Goal: Transaction & Acquisition: Purchase product/service

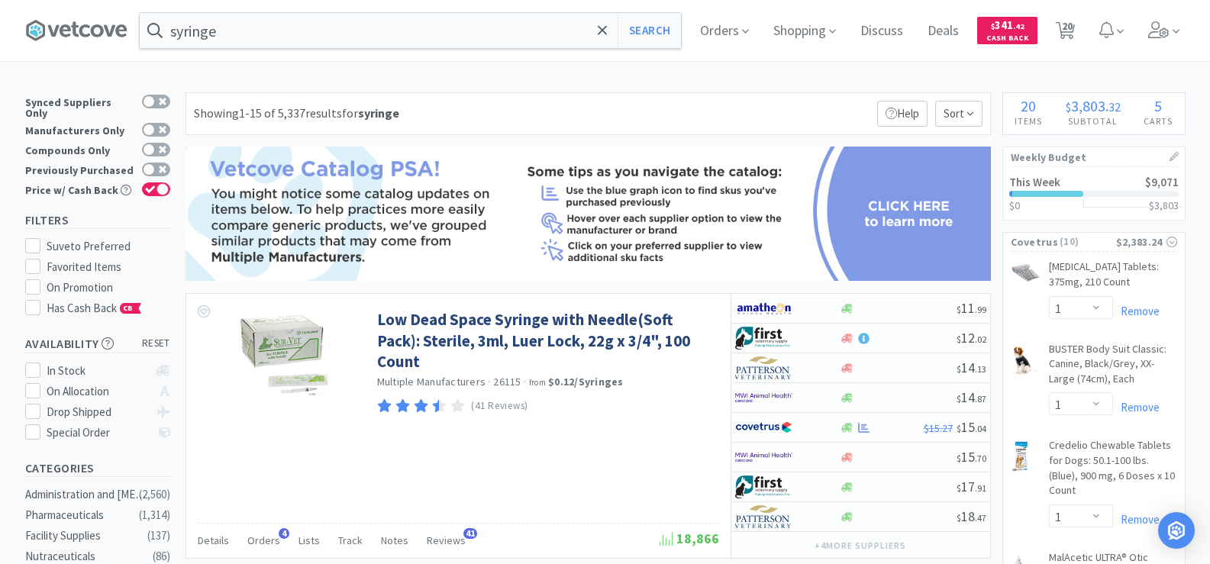
select select "1"
select select "3"
select select "4"
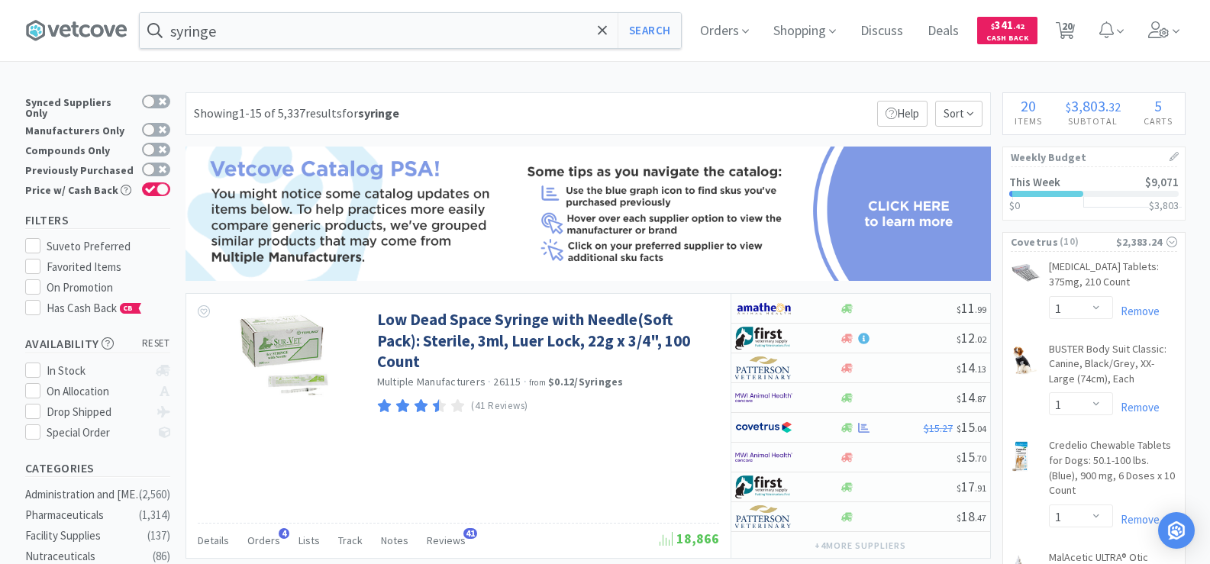
select select "1"
select select "2"
select select "12"
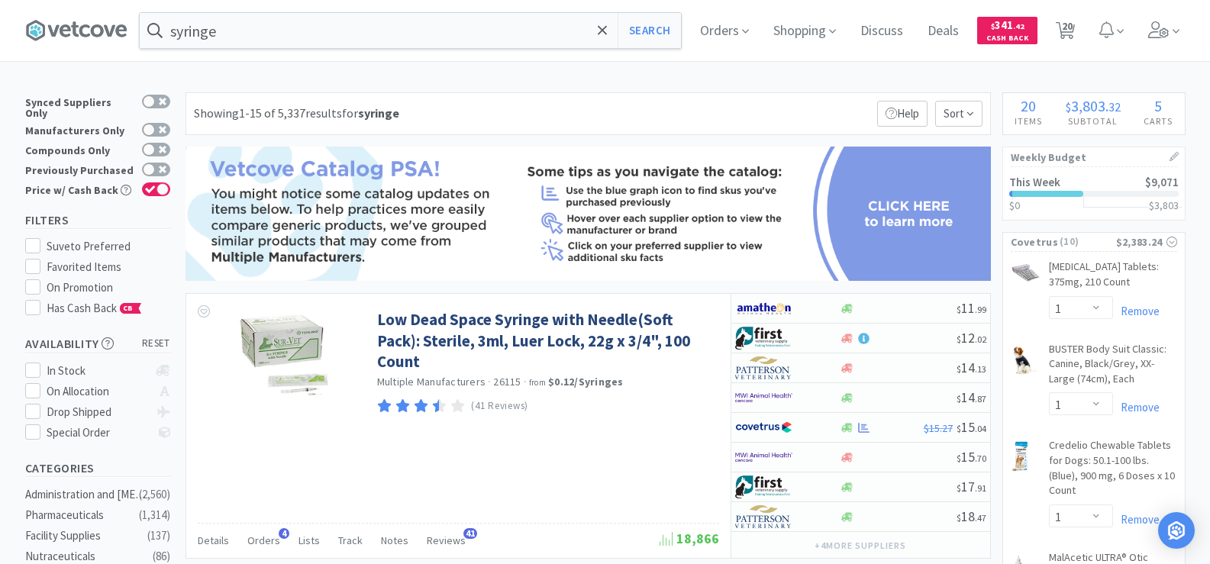
select select "1"
select select "6"
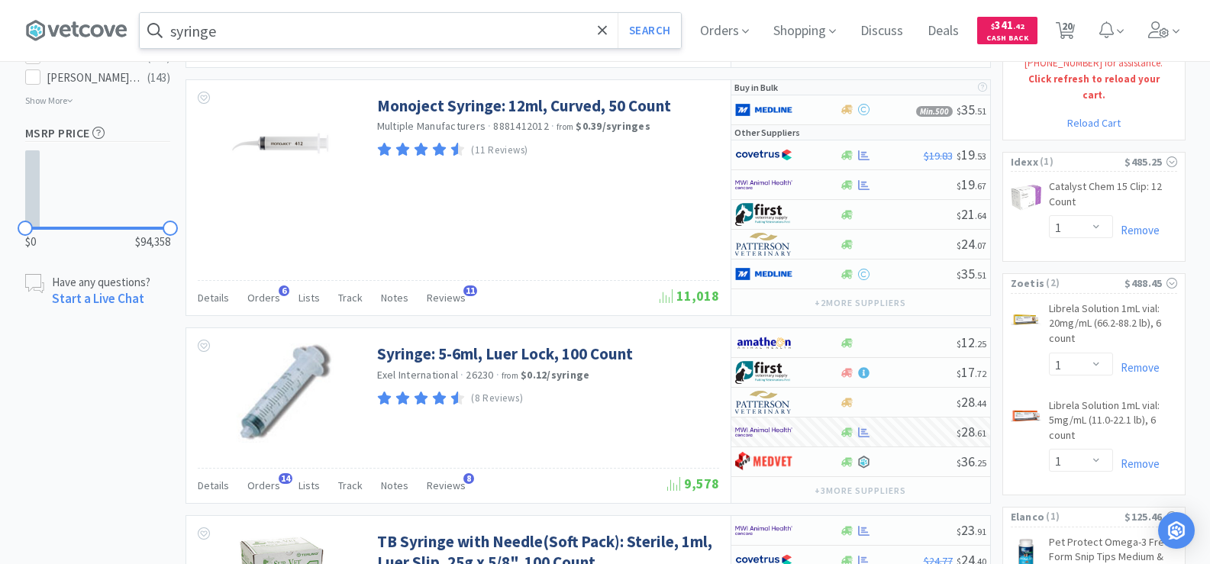
click at [231, 27] on input "syringe" at bounding box center [410, 30] width 541 height 35
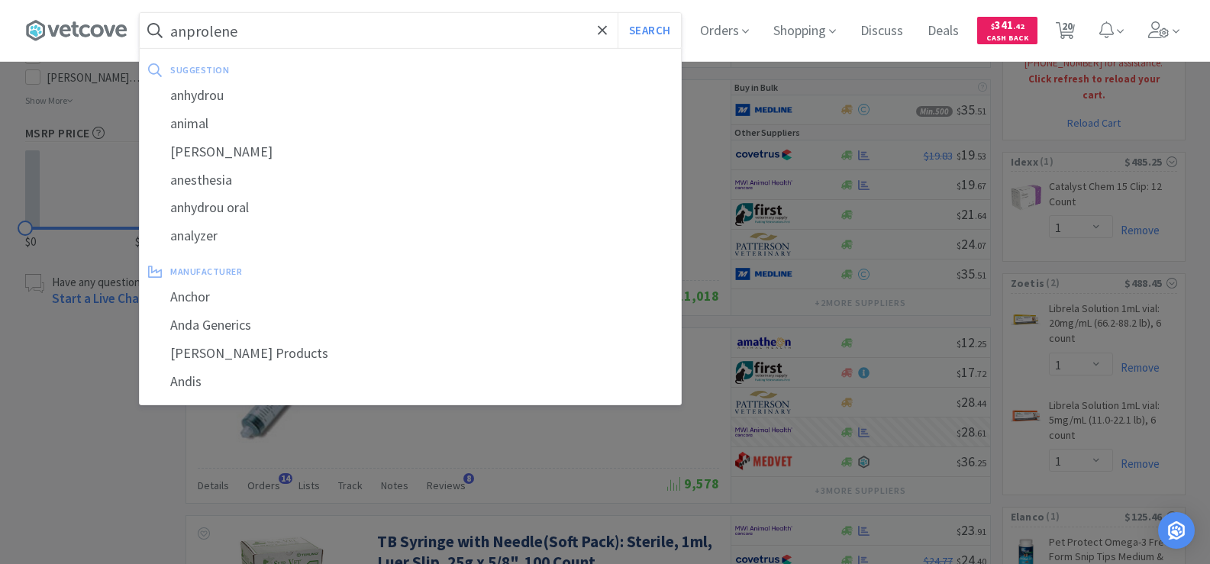
type input "anprolene"
click at [618, 13] on button "Search" at bounding box center [649, 30] width 63 height 35
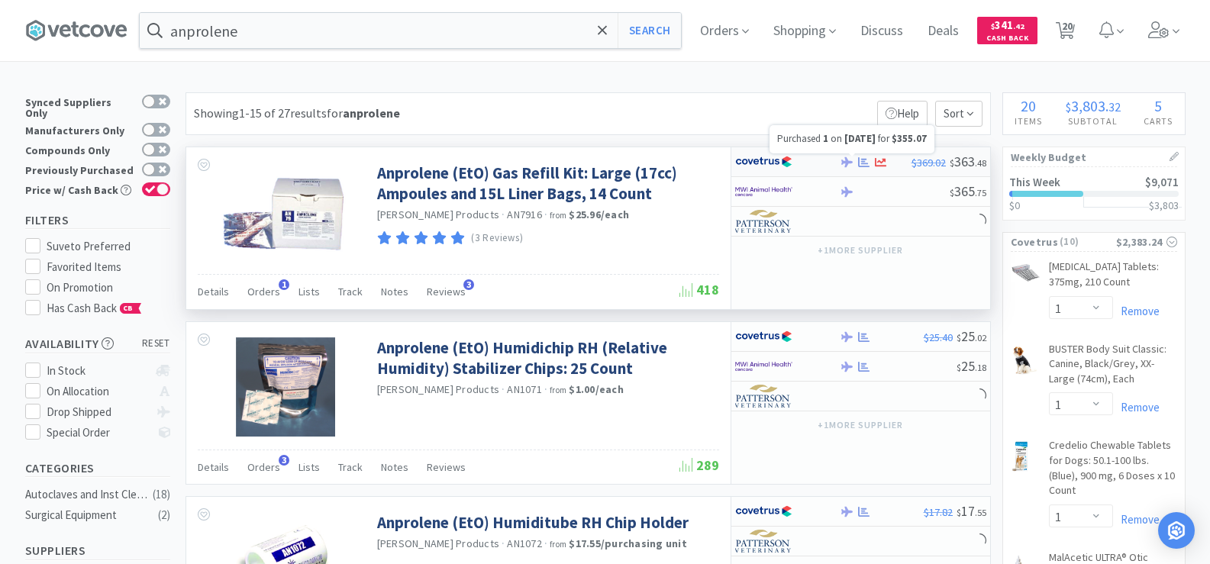
click at [866, 164] on icon at bounding box center [863, 162] width 11 height 11
select select "1"
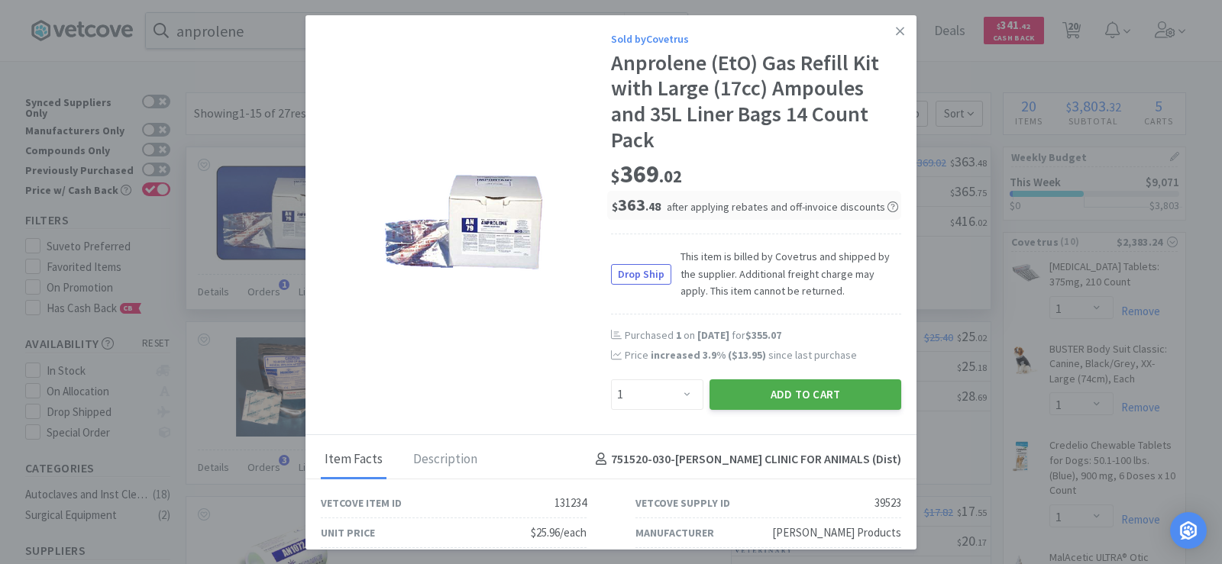
click at [838, 390] on button "Add to Cart" at bounding box center [805, 394] width 192 height 31
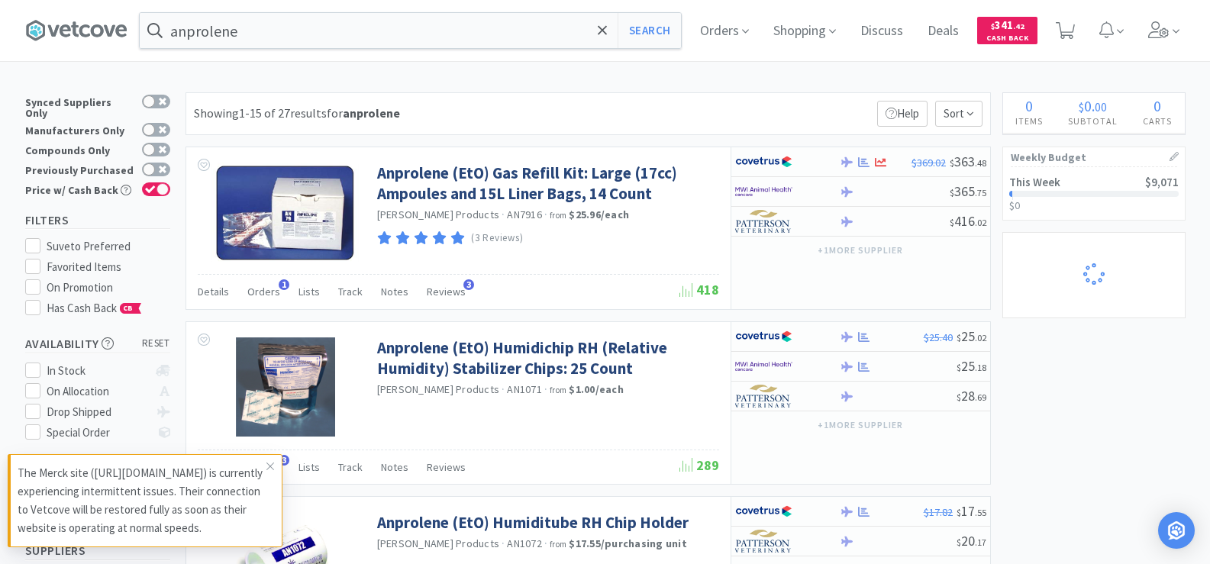
select select "6"
select select "4"
select select "1"
select select "2"
select select "1"
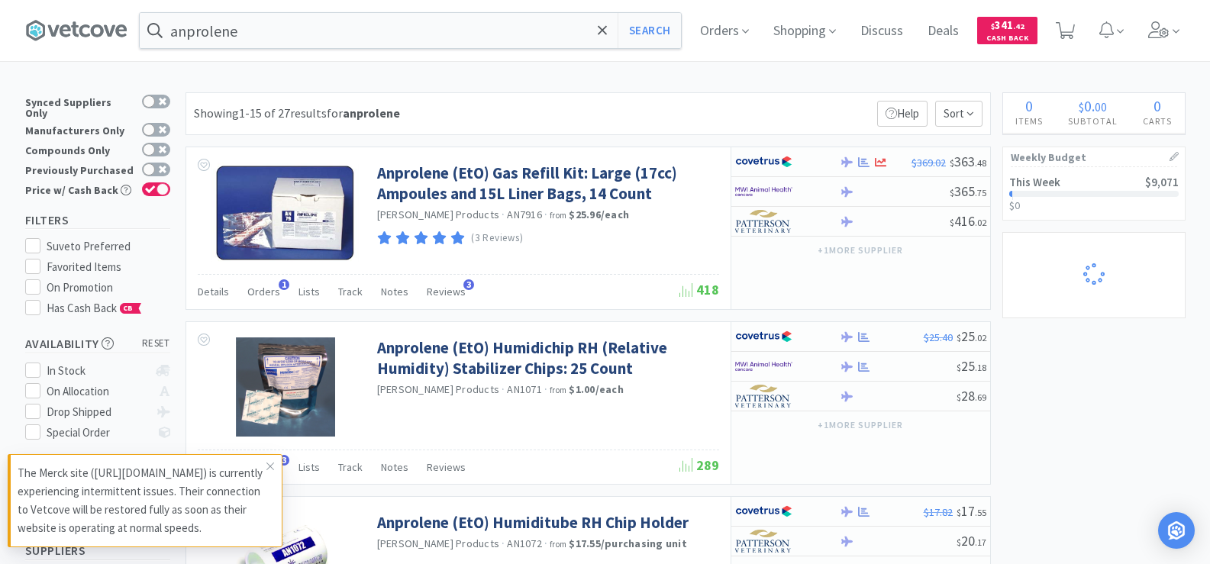
select select "1"
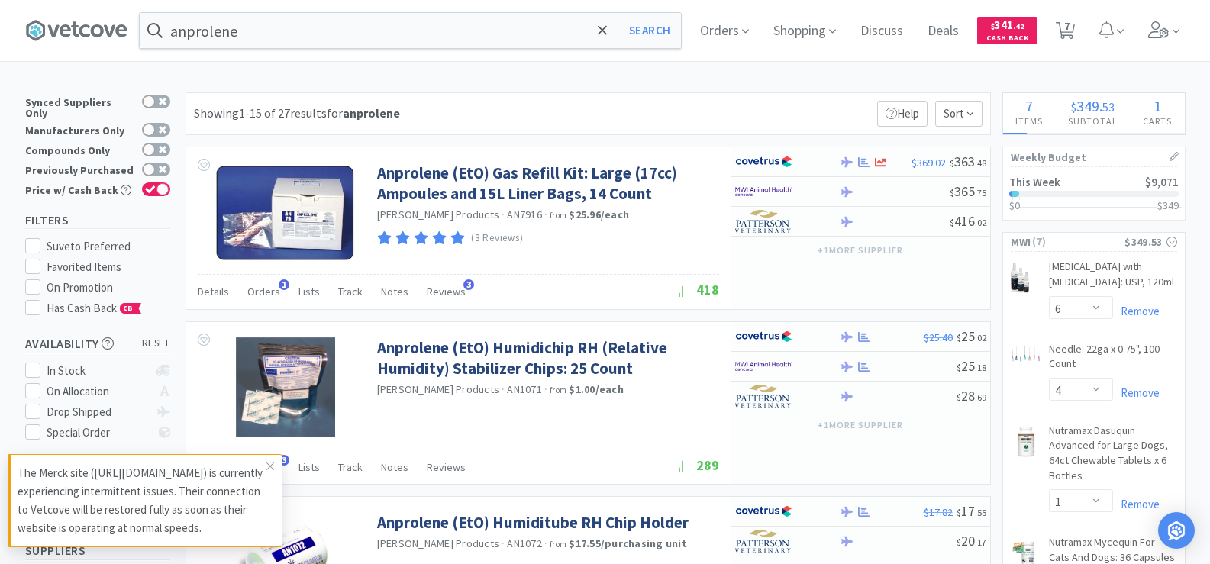
select select "1"
select select "3"
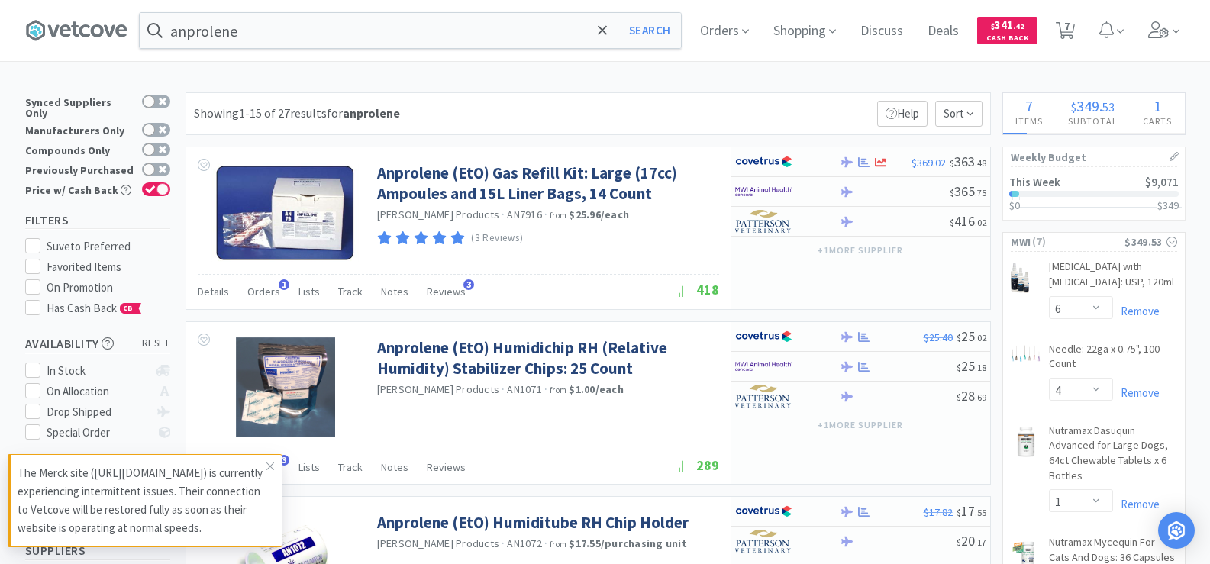
select select "4"
select select "1"
select select "2"
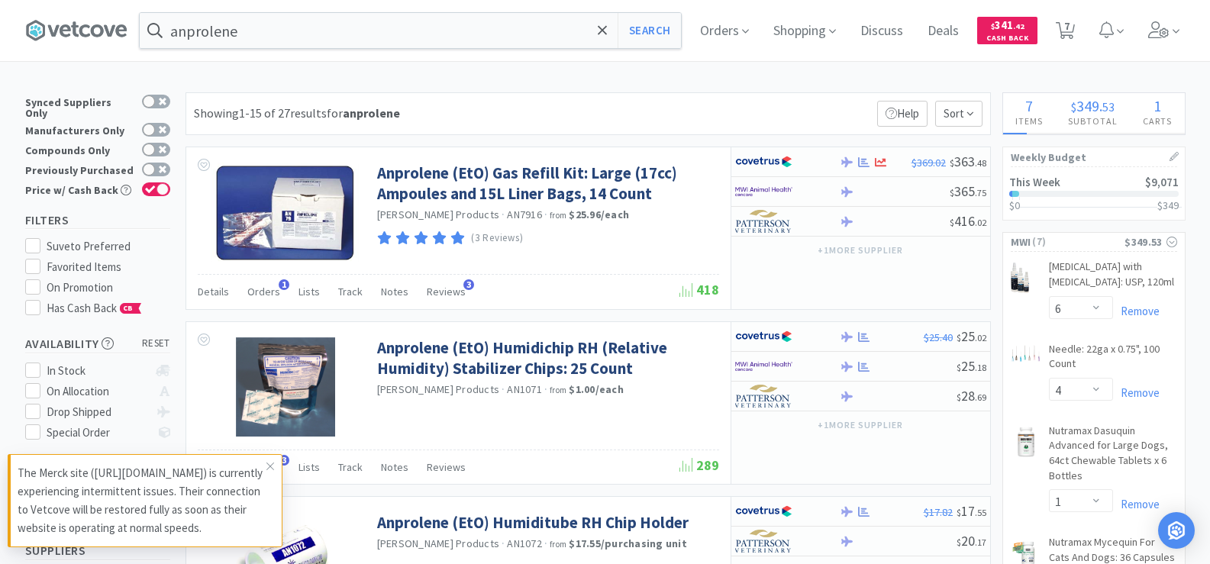
select select "12"
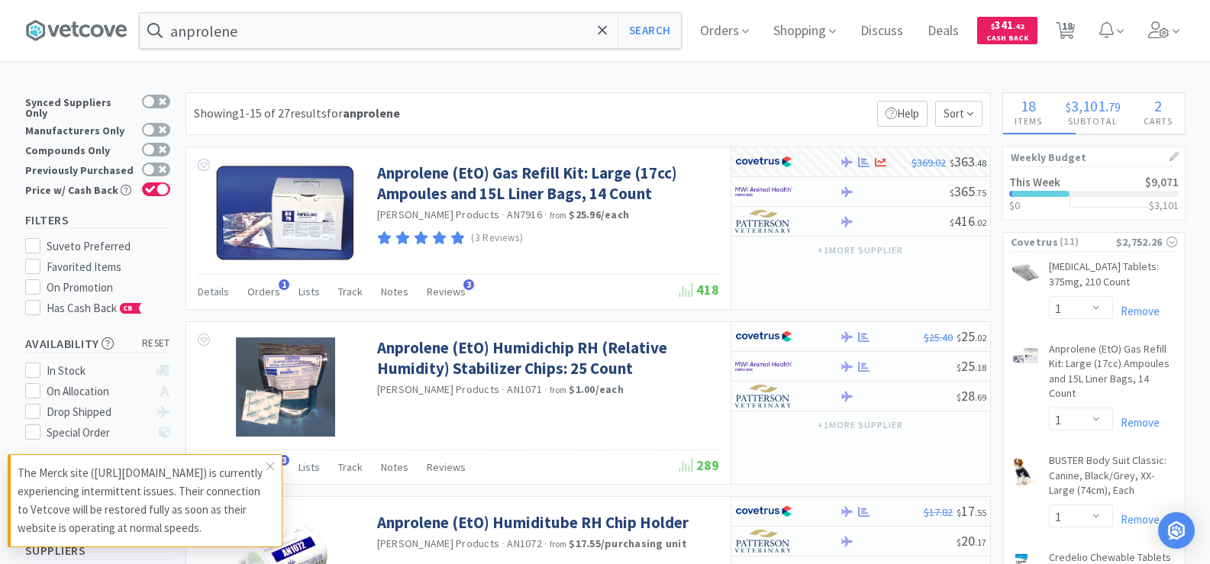
select select "6"
select select "1"
click at [263, 40] on input "anprolene" at bounding box center [410, 30] width 541 height 35
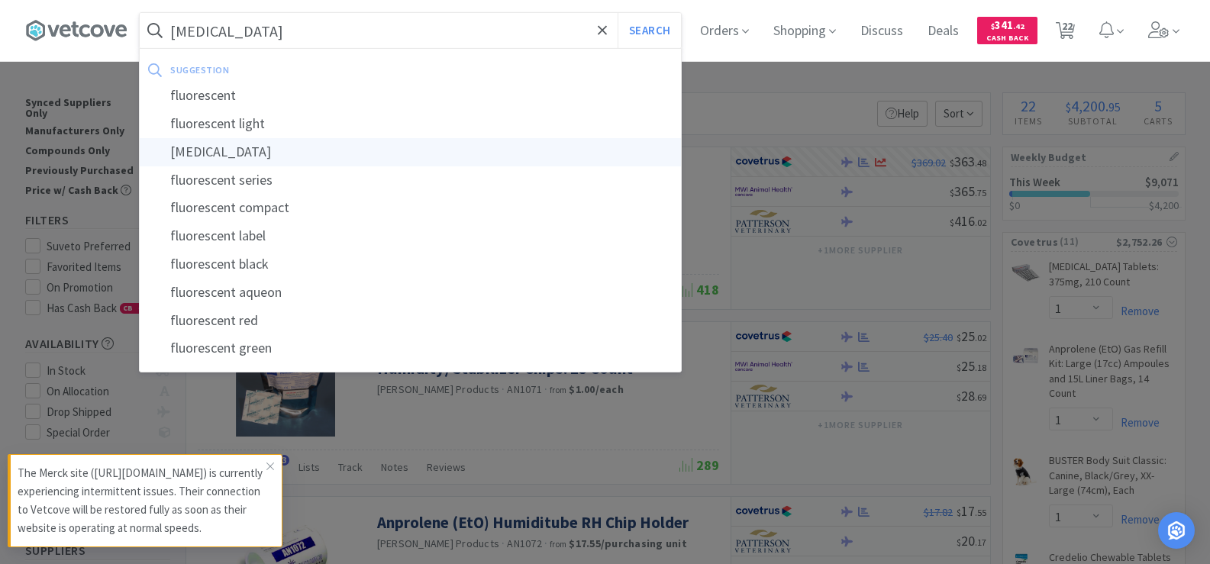
click at [258, 143] on div "[MEDICAL_DATA]" at bounding box center [410, 152] width 541 height 28
type input "[MEDICAL_DATA]"
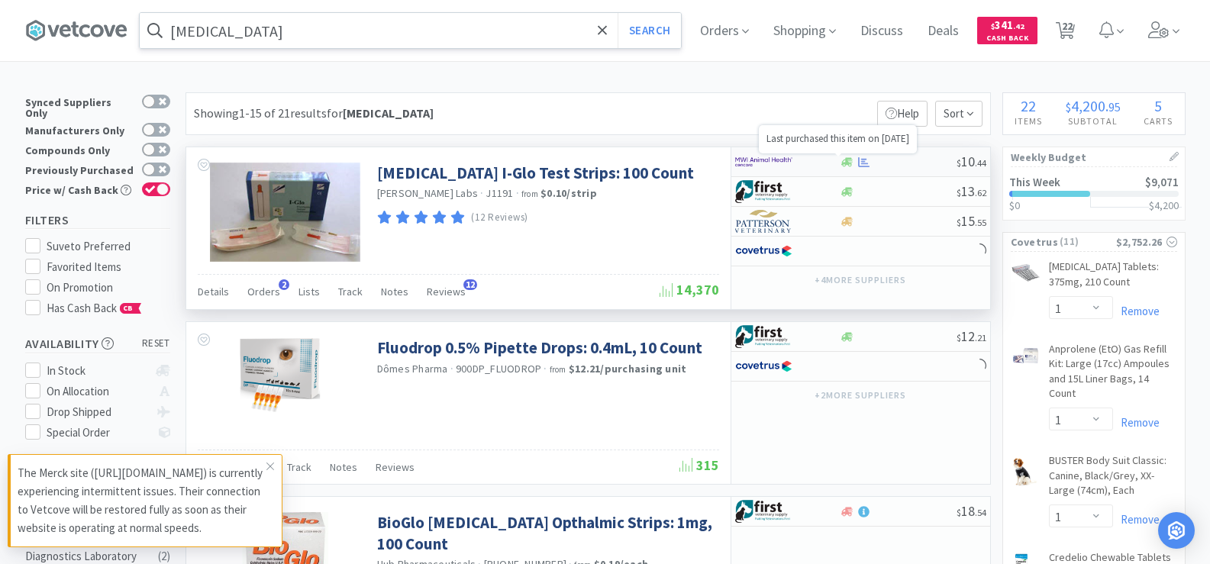
click at [864, 160] on icon at bounding box center [863, 162] width 11 height 11
select select "2"
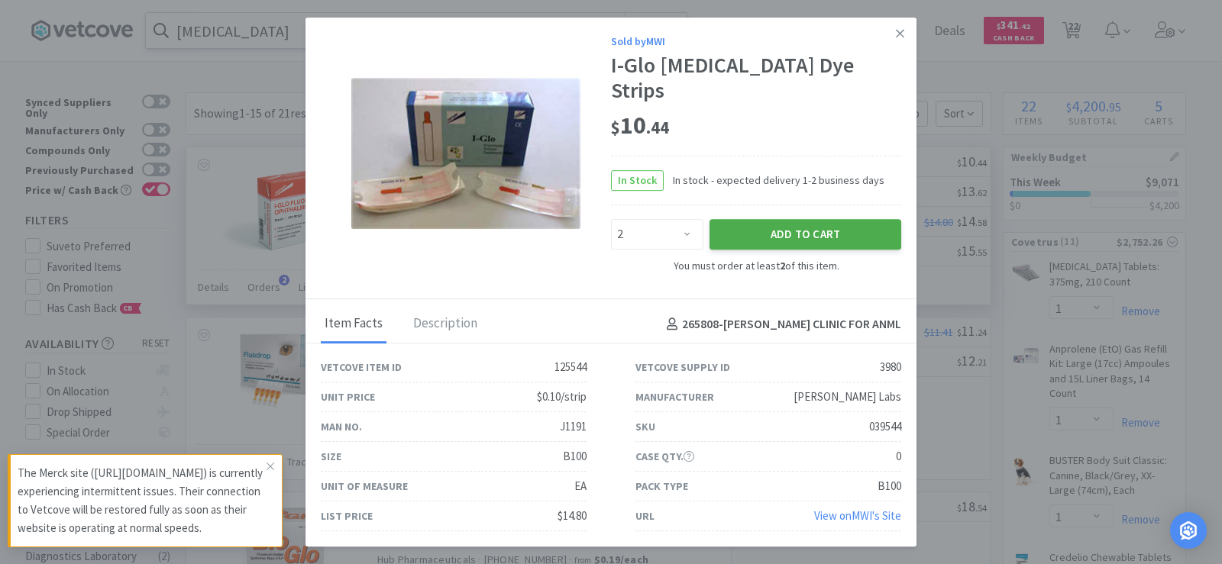
click at [815, 231] on button "Add to Cart" at bounding box center [805, 234] width 192 height 31
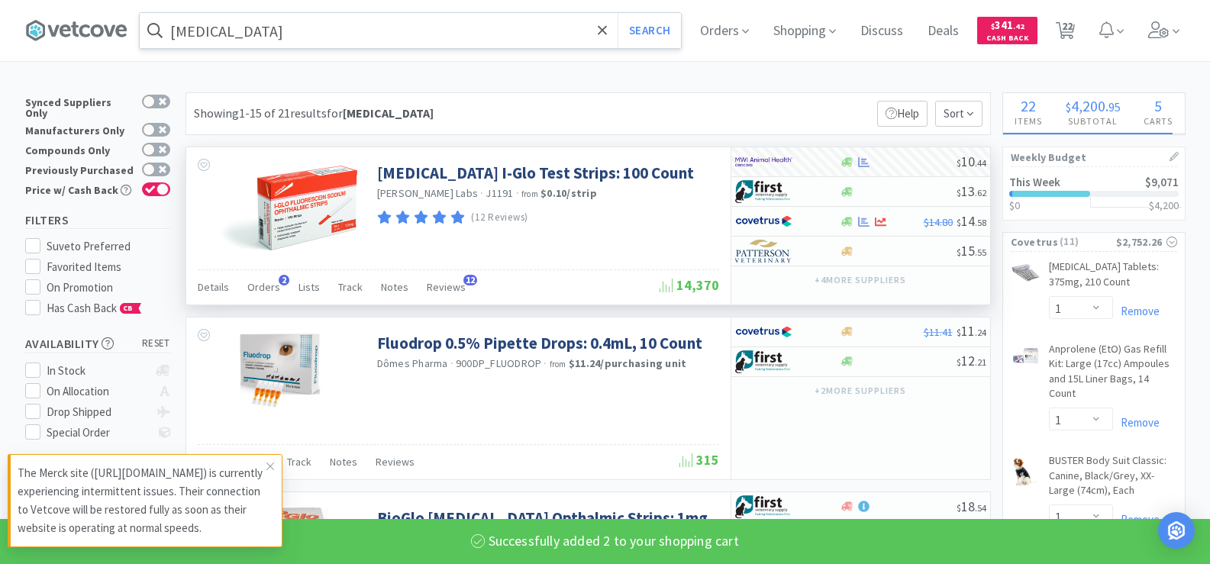
click at [276, 35] on input "[MEDICAL_DATA]" at bounding box center [410, 30] width 541 height 35
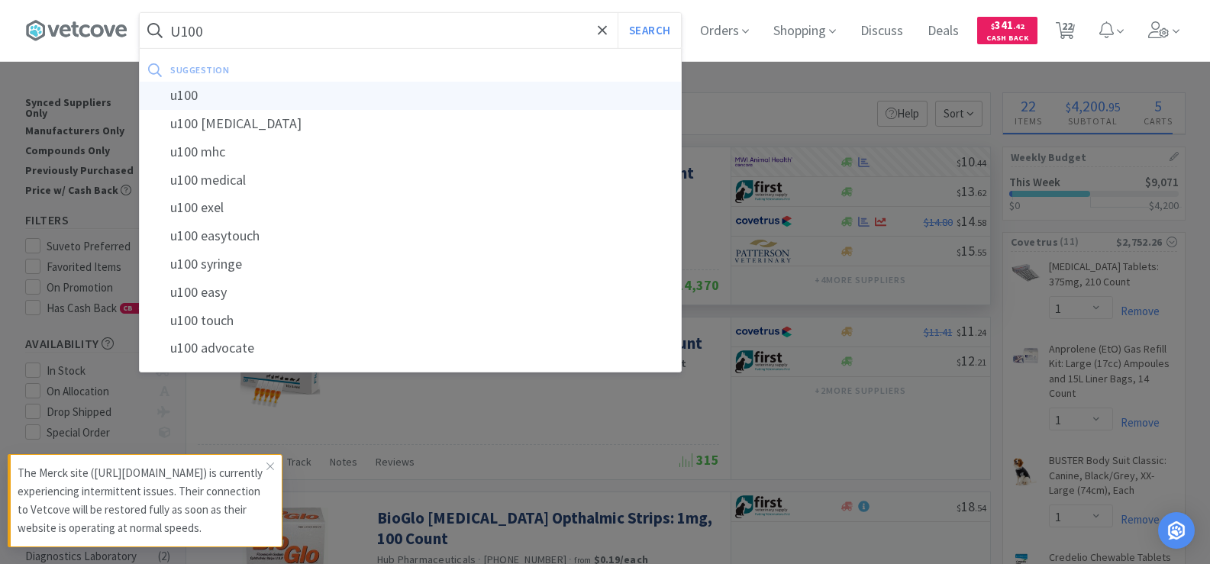
click at [273, 95] on div "u100" at bounding box center [410, 96] width 541 height 28
type input "u100"
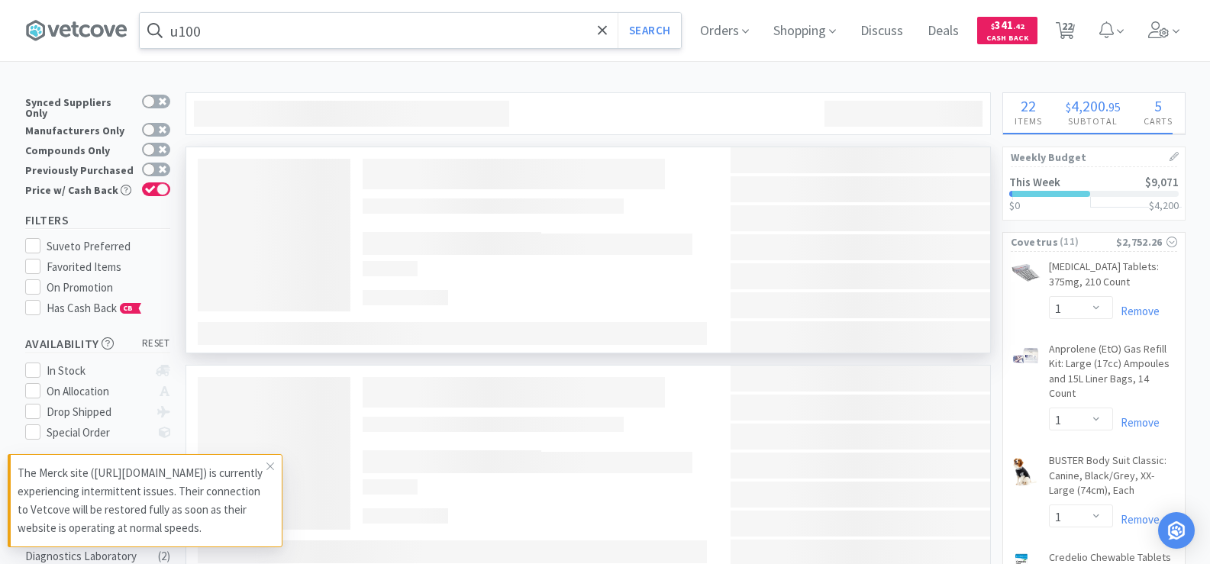
select select "2"
select select "6"
select select "4"
select select "1"
select select "2"
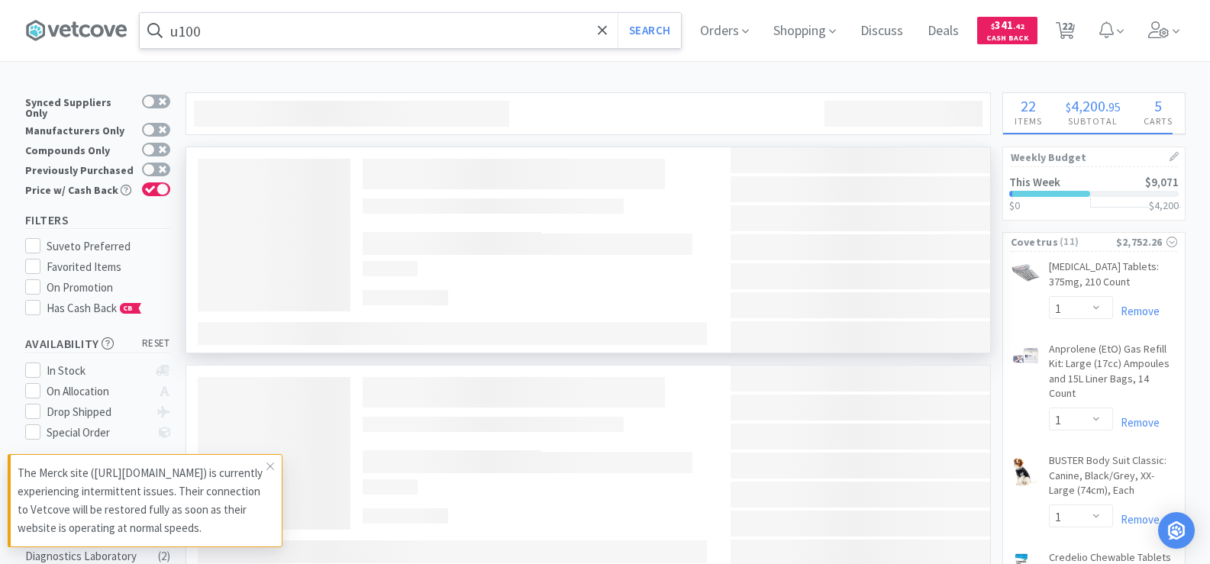
select select "1"
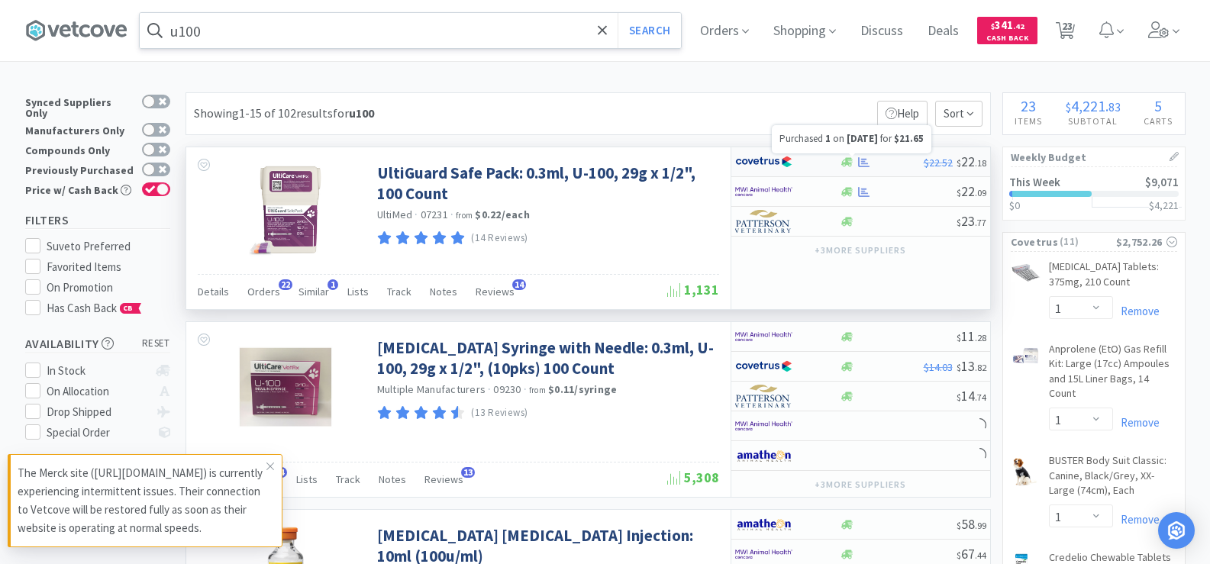
click at [860, 163] on icon at bounding box center [863, 162] width 11 height 11
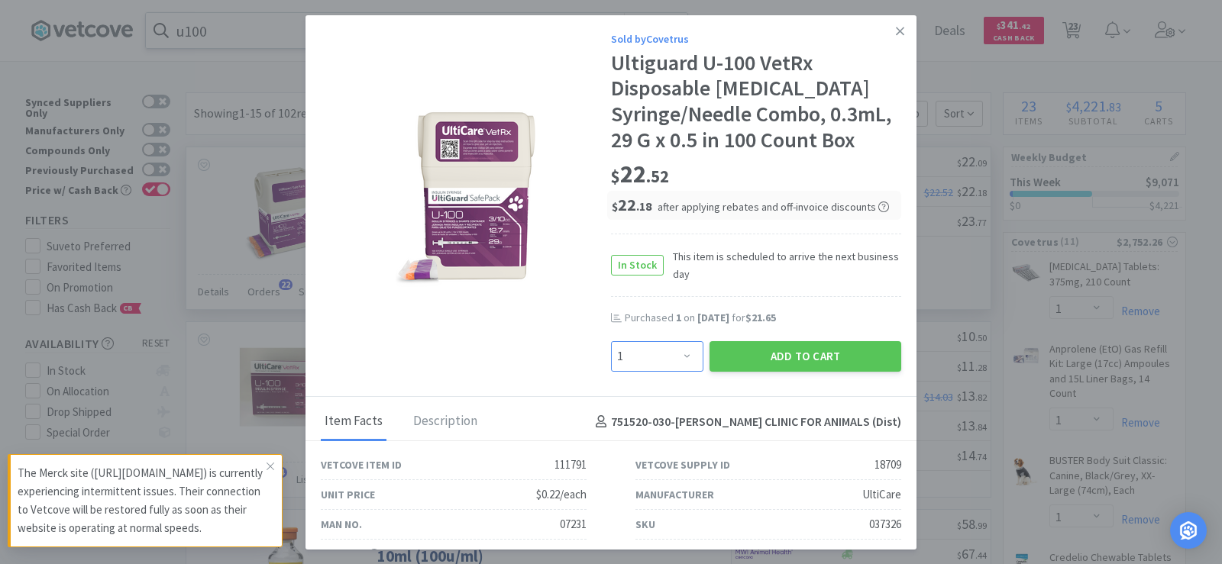
click at [650, 347] on select "Enter Quantity 1 2 3 4 5 6 7 8 9 10 11 12 13 14 15 16 17 18 19 20 Enter Quantity" at bounding box center [657, 356] width 92 height 31
select select "2"
click at [611, 341] on select "Enter Quantity 1 2 3 4 5 6 7 8 9 10 11 12 13 14 15 16 17 18 19 20 Enter Quantity" at bounding box center [657, 356] width 92 height 31
click at [796, 350] on button "Add to Cart" at bounding box center [805, 356] width 192 height 31
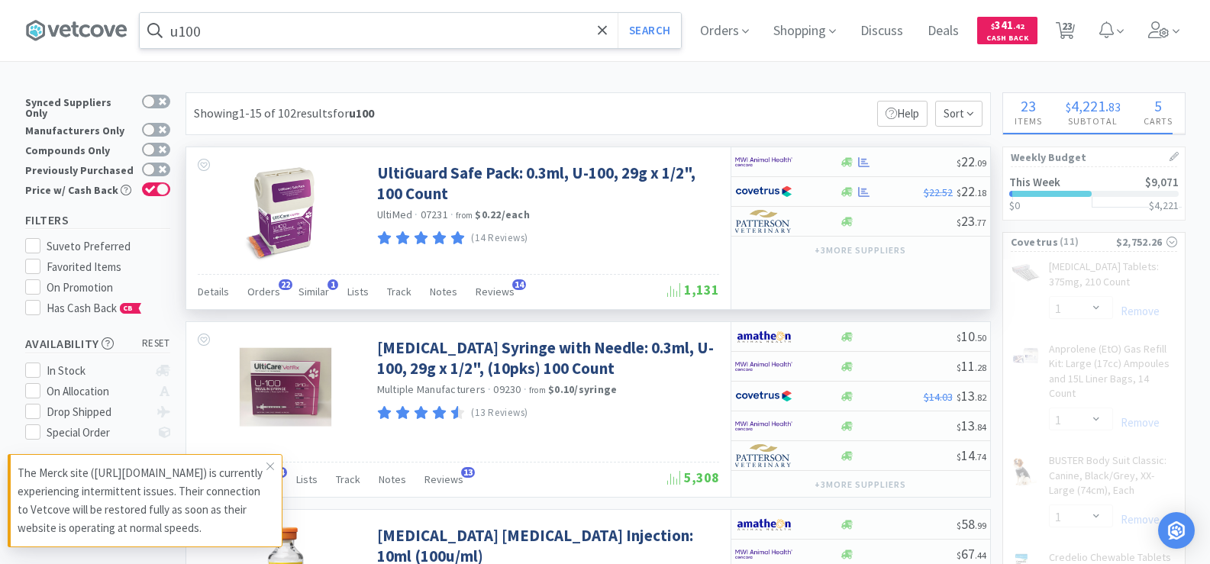
click at [221, 35] on input "u100" at bounding box center [410, 30] width 541 height 35
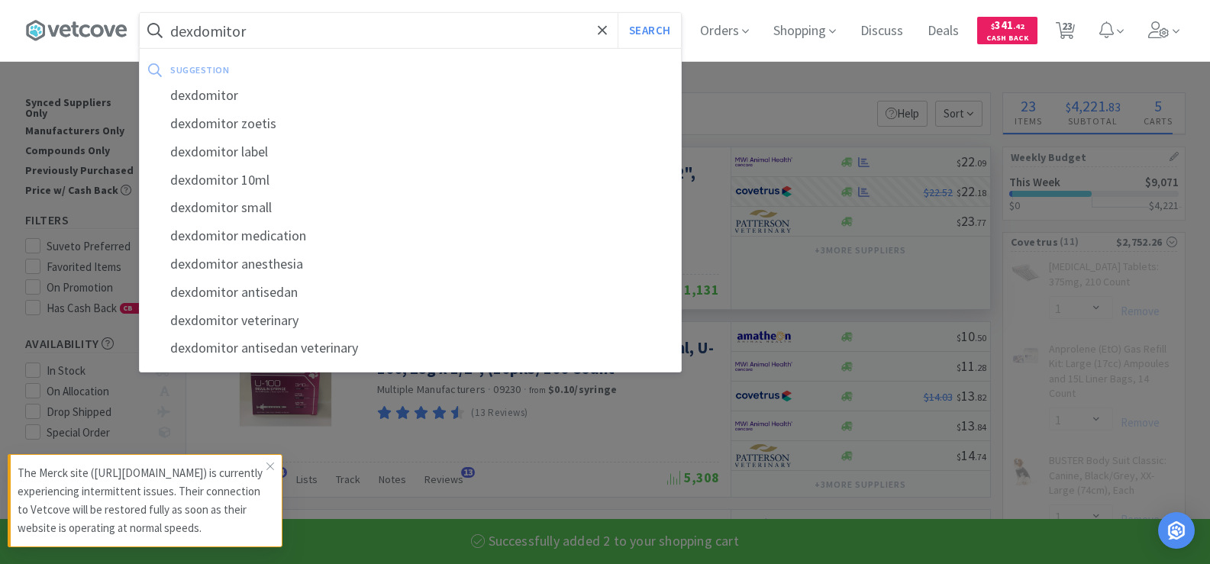
type input "dexdomitor"
click at [618, 13] on button "Search" at bounding box center [649, 30] width 63 height 35
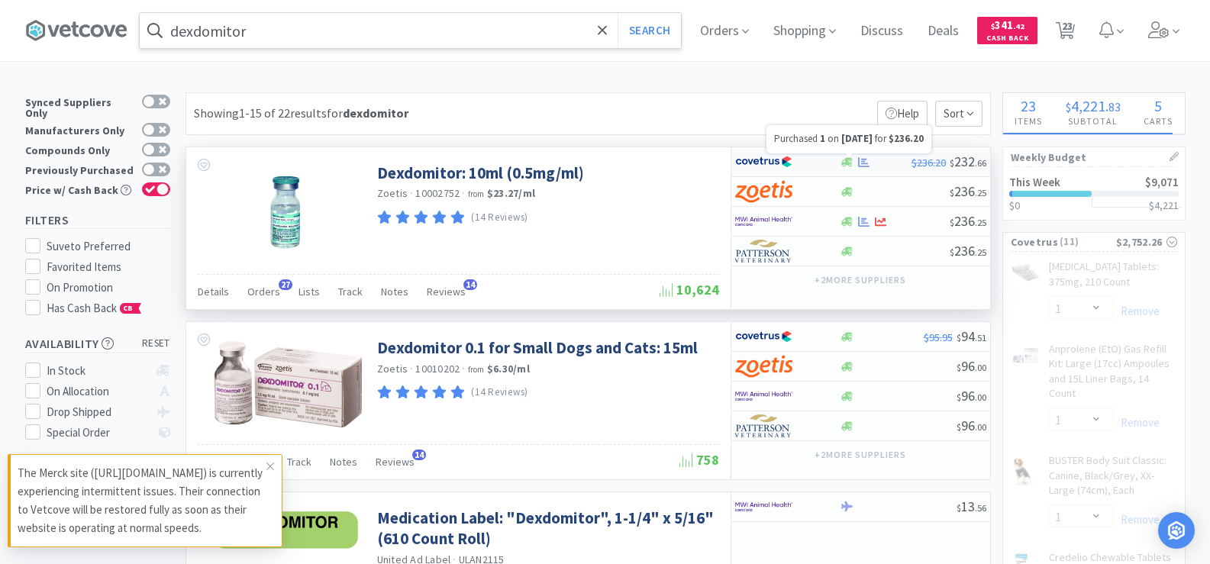
click at [866, 165] on icon at bounding box center [863, 162] width 11 height 11
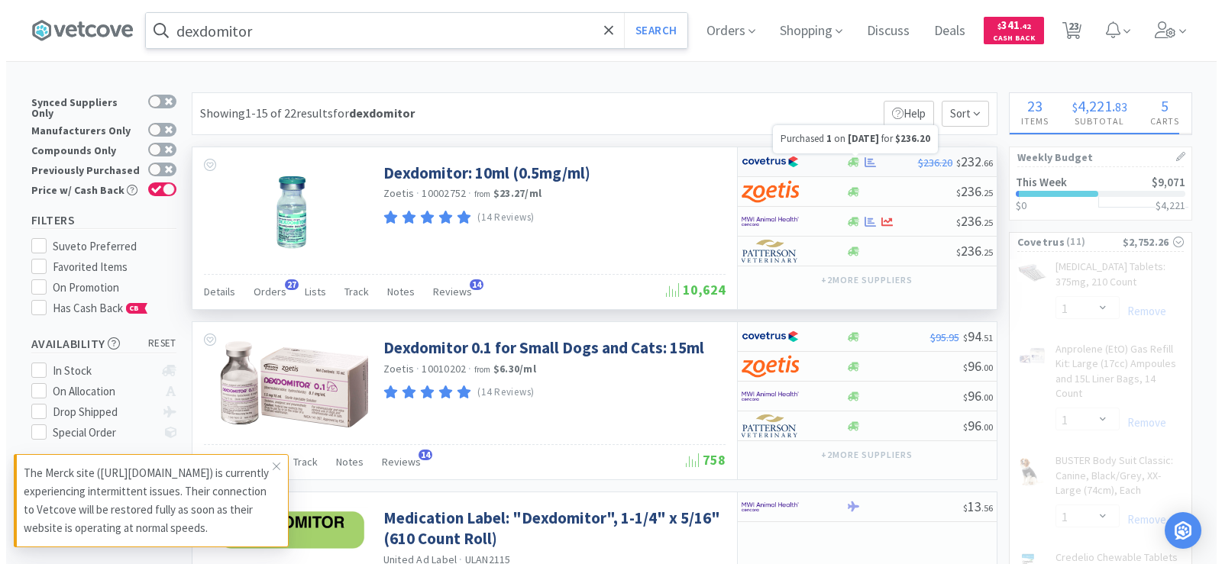
select select "1"
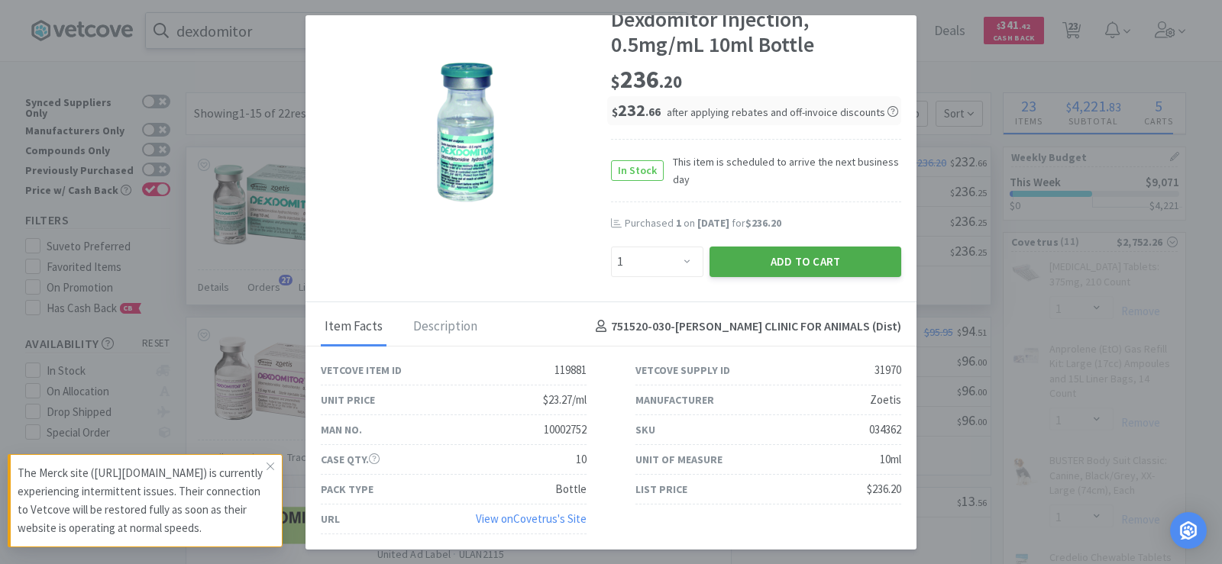
click at [774, 269] on button "Add to Cart" at bounding box center [805, 262] width 192 height 31
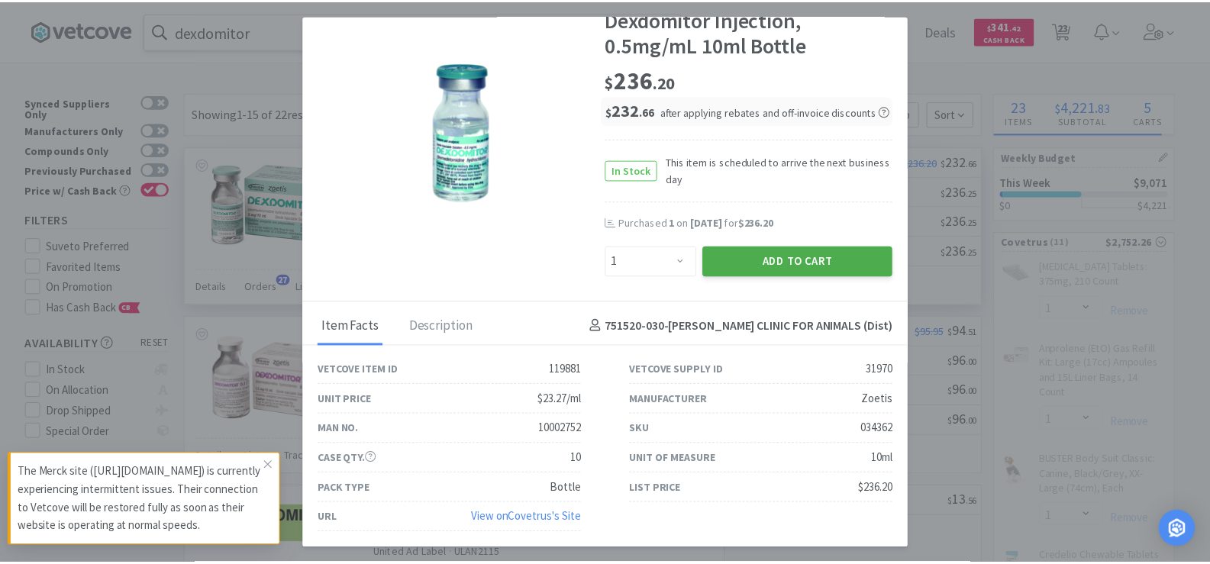
scroll to position [46, 0]
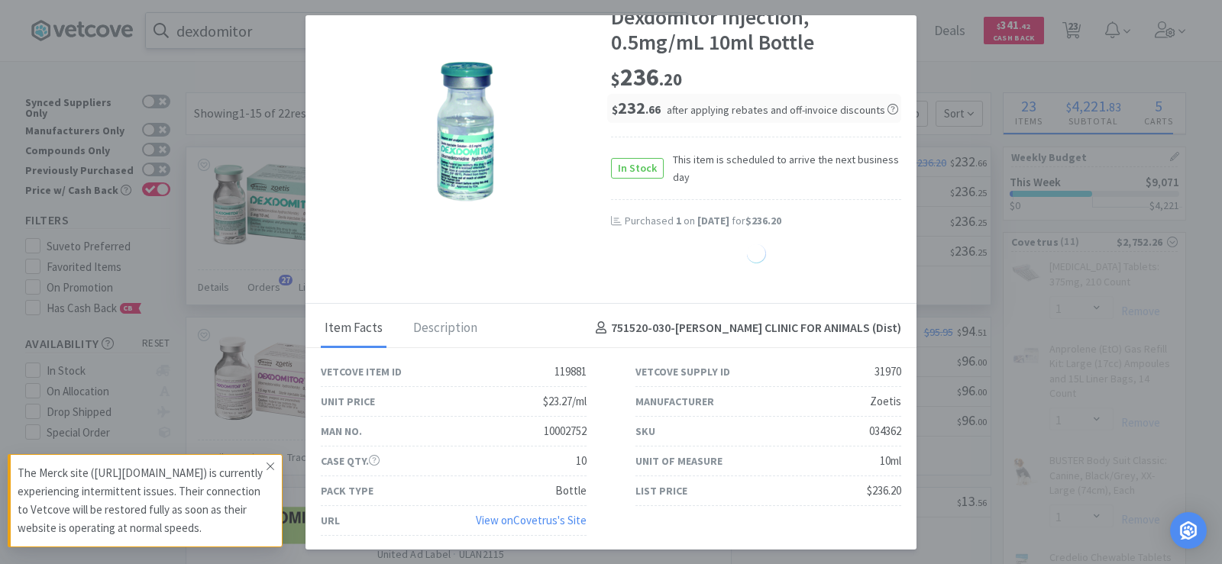
click at [268, 460] on icon at bounding box center [270, 466] width 9 height 12
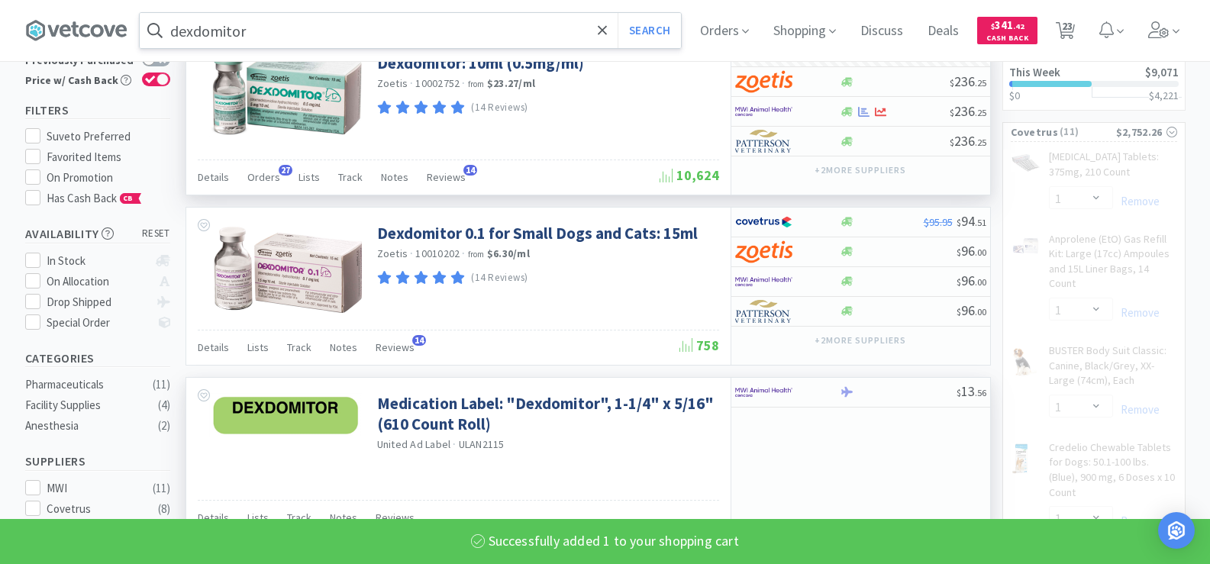
scroll to position [305, 0]
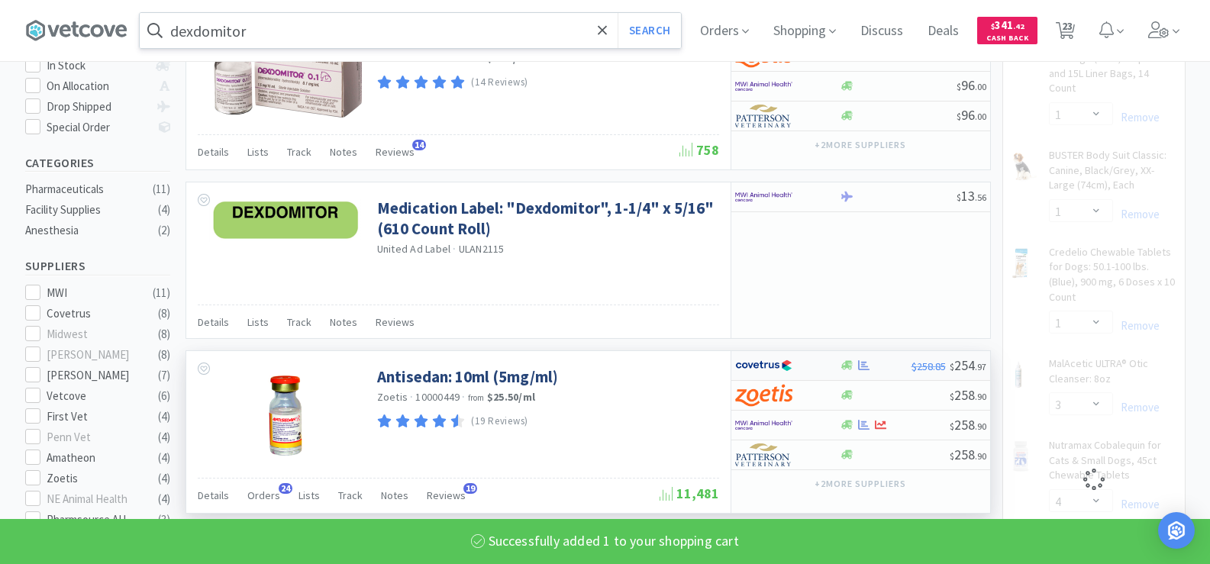
click at [858, 373] on div "$258.85 $ 254 . 97" at bounding box center [860, 366] width 259 height 30
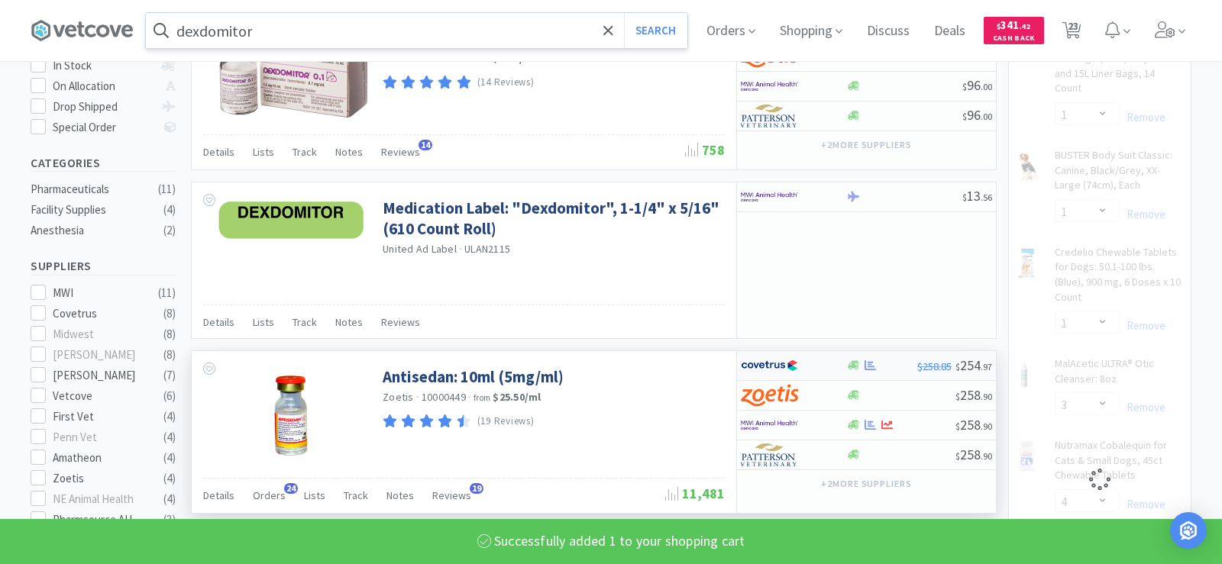
select select "2"
select select "1"
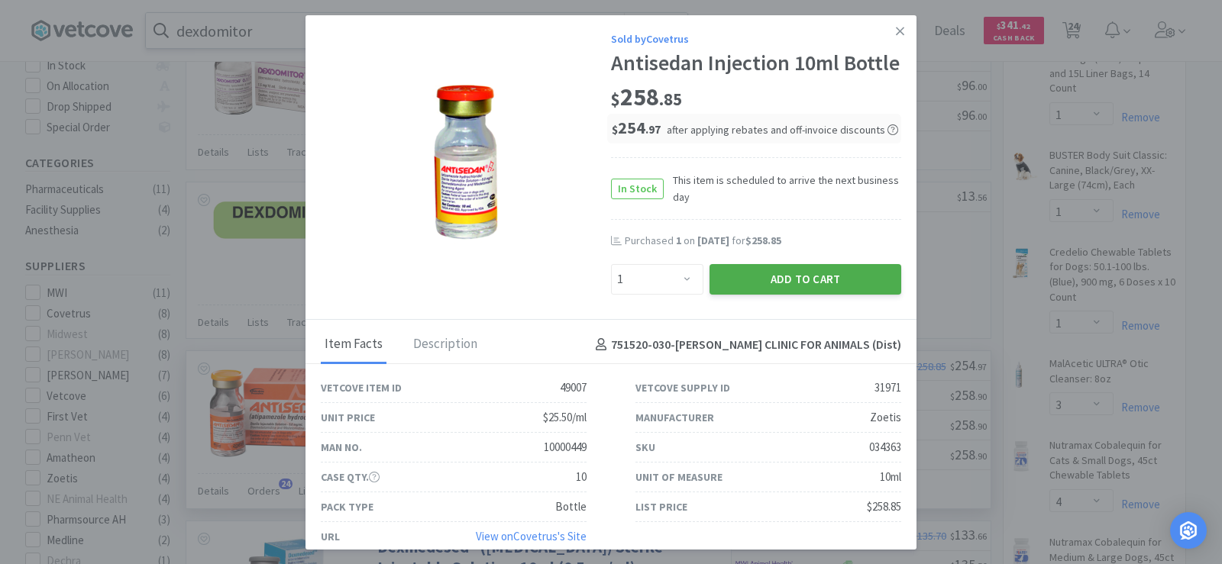
click at [788, 295] on button "Add to Cart" at bounding box center [805, 279] width 192 height 31
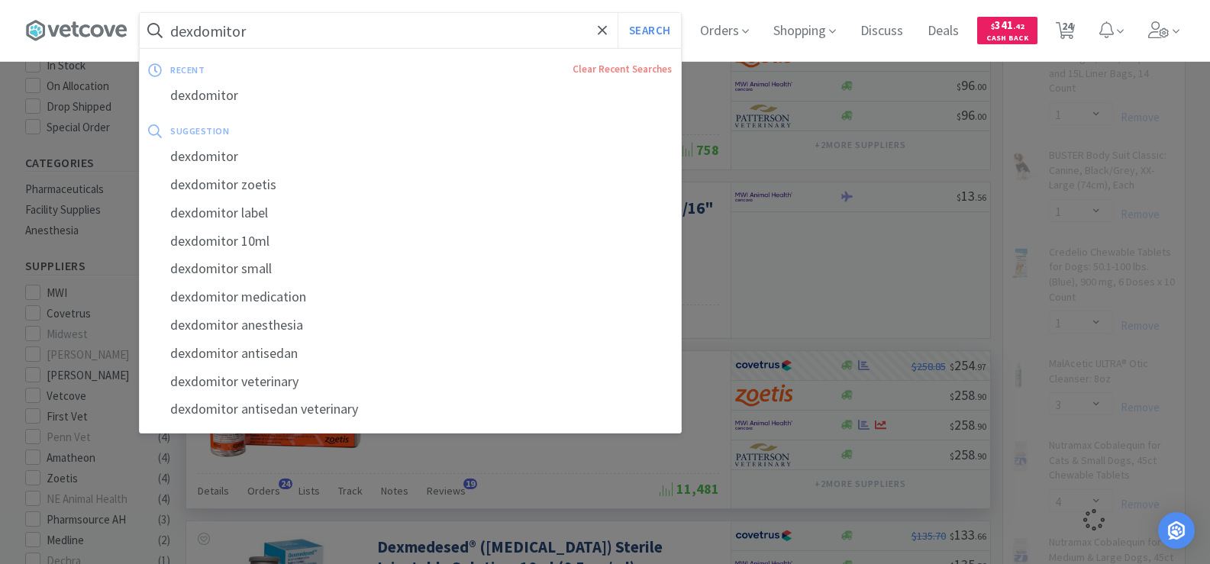
click at [289, 27] on input "dexdomitor" at bounding box center [410, 30] width 541 height 35
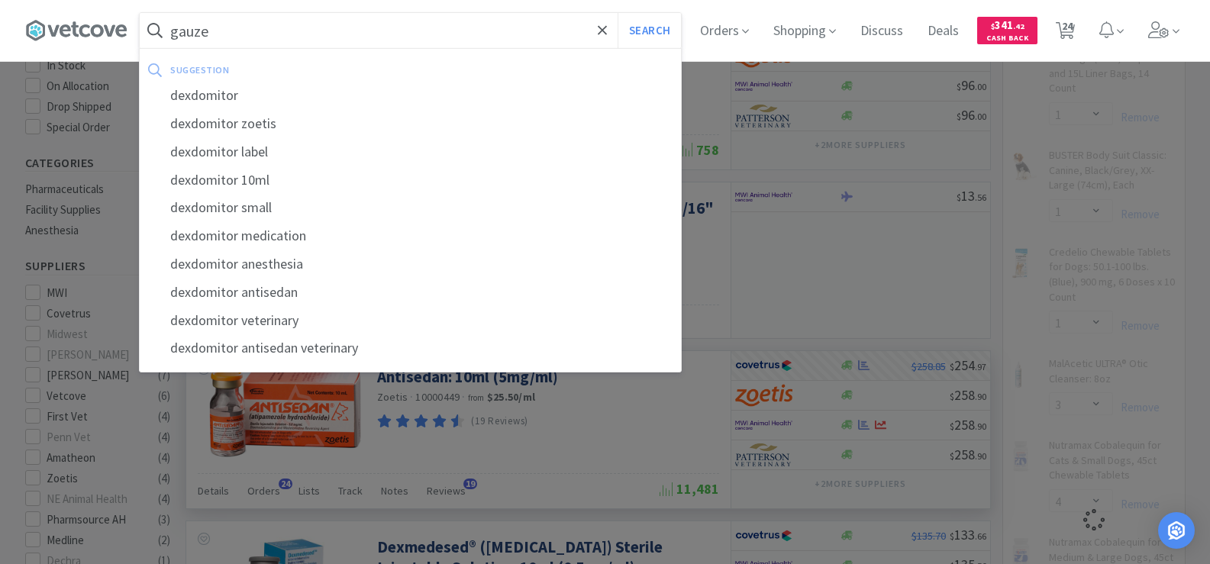
type input "gauze"
click at [618, 13] on button "Search" at bounding box center [649, 30] width 63 height 35
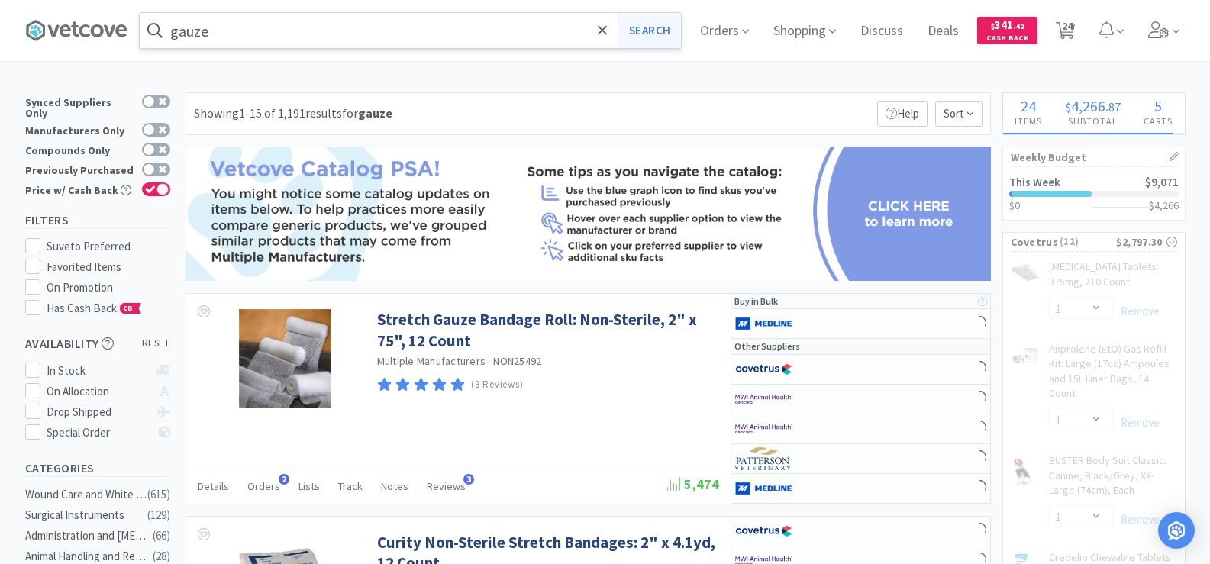
click at [656, 36] on button "Search" at bounding box center [649, 30] width 63 height 35
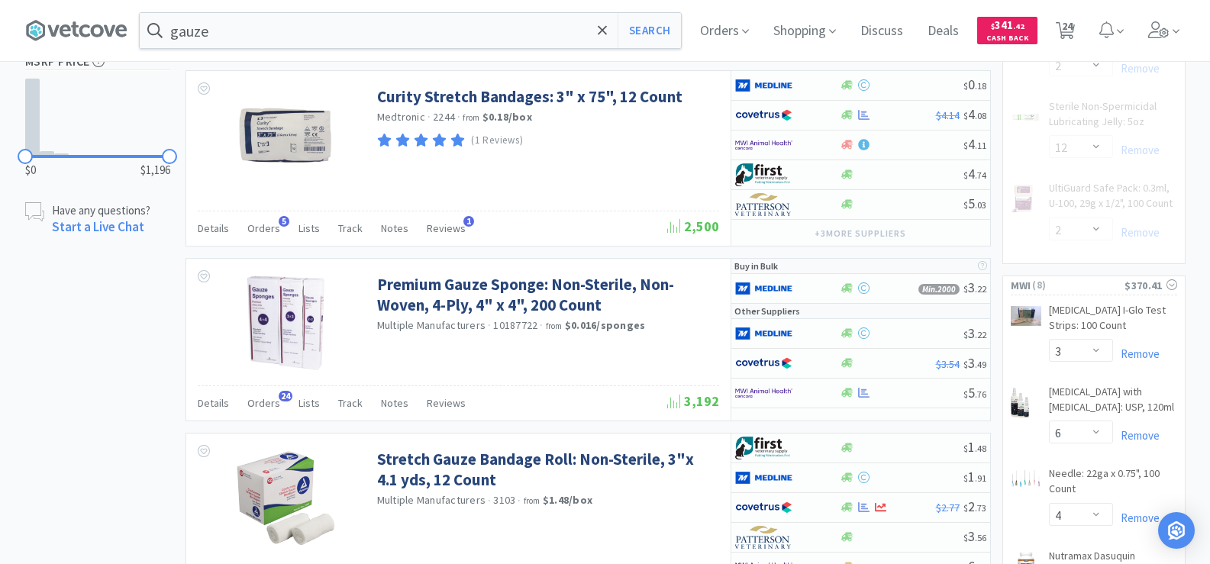
scroll to position [1145, 0]
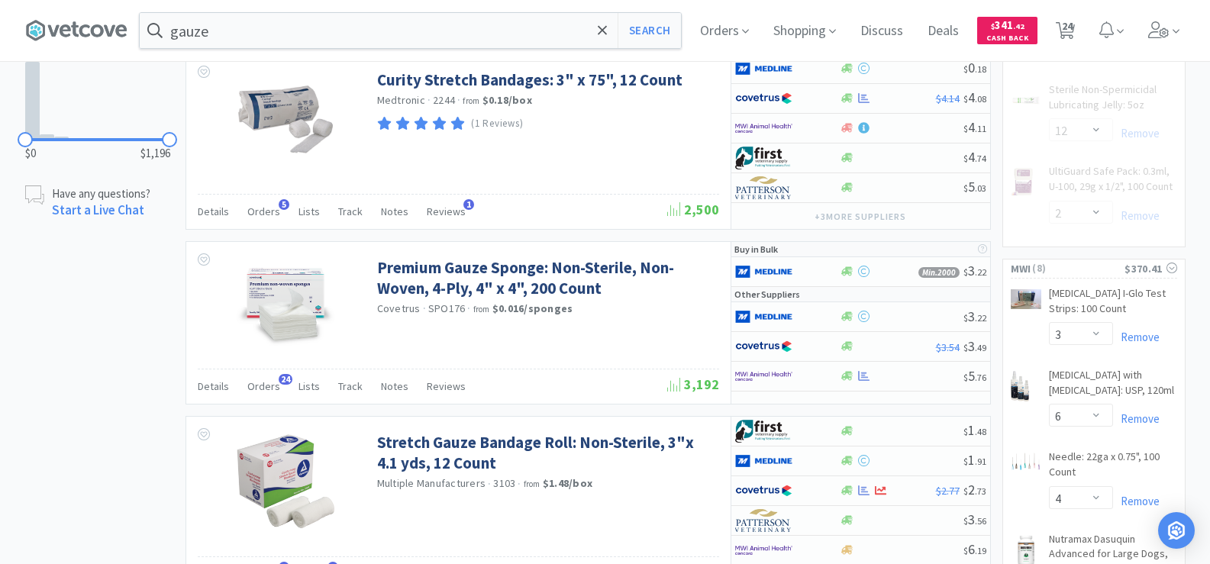
select select "1"
select select "3"
select select "4"
select select "1"
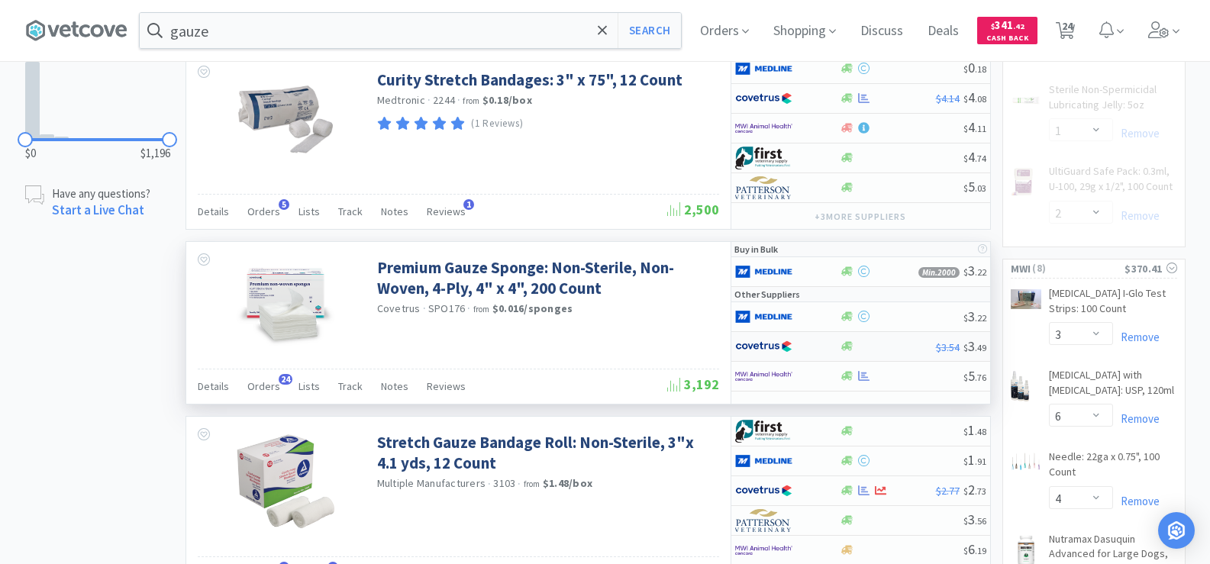
select select "1"
select select "12"
select select "2"
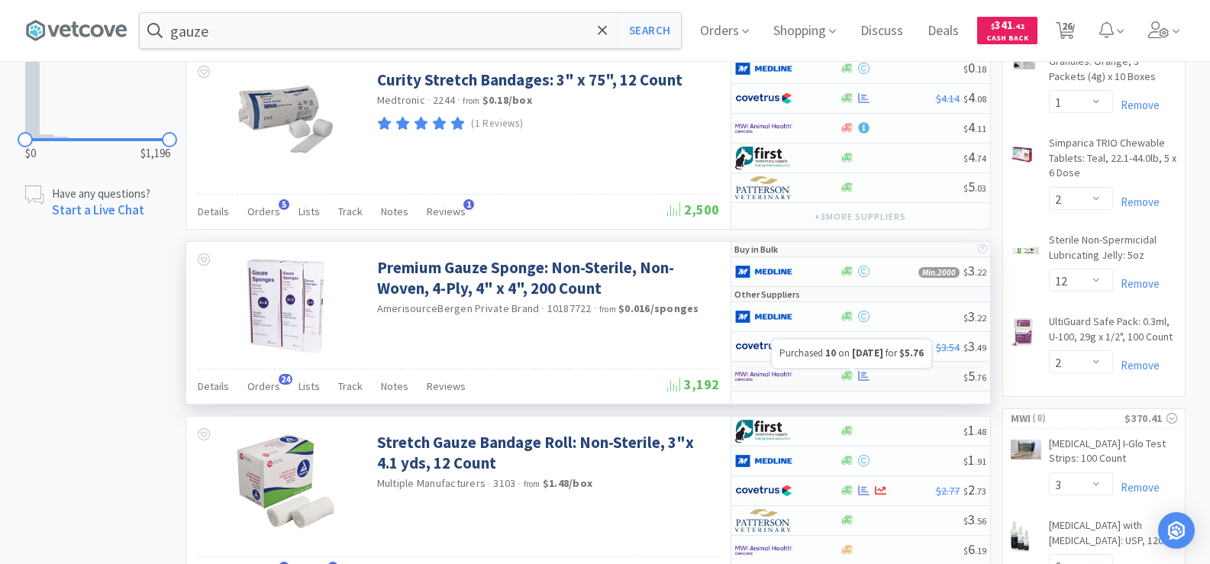
click at [865, 375] on icon at bounding box center [863, 375] width 11 height 11
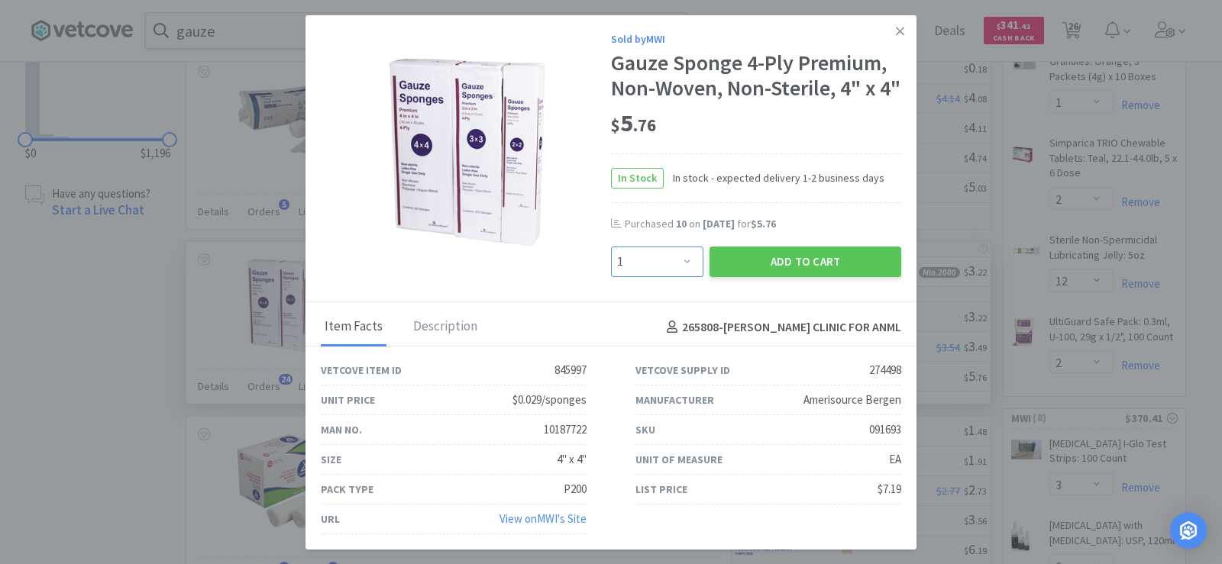
click at [644, 277] on select "Enter Quantity 1 2 3 4 5 6 7 8 9 10 11 12 13 14 15 16 17 18 19 20 Enter Quantity" at bounding box center [657, 262] width 92 height 31
select select "10"
click at [611, 272] on select "Enter Quantity 1 2 3 4 5 6 7 8 9 10 11 12 13 14 15 16 17 18 19 20 Enter Quantity" at bounding box center [657, 262] width 92 height 31
click at [763, 277] on button "Add to Cart" at bounding box center [805, 262] width 192 height 31
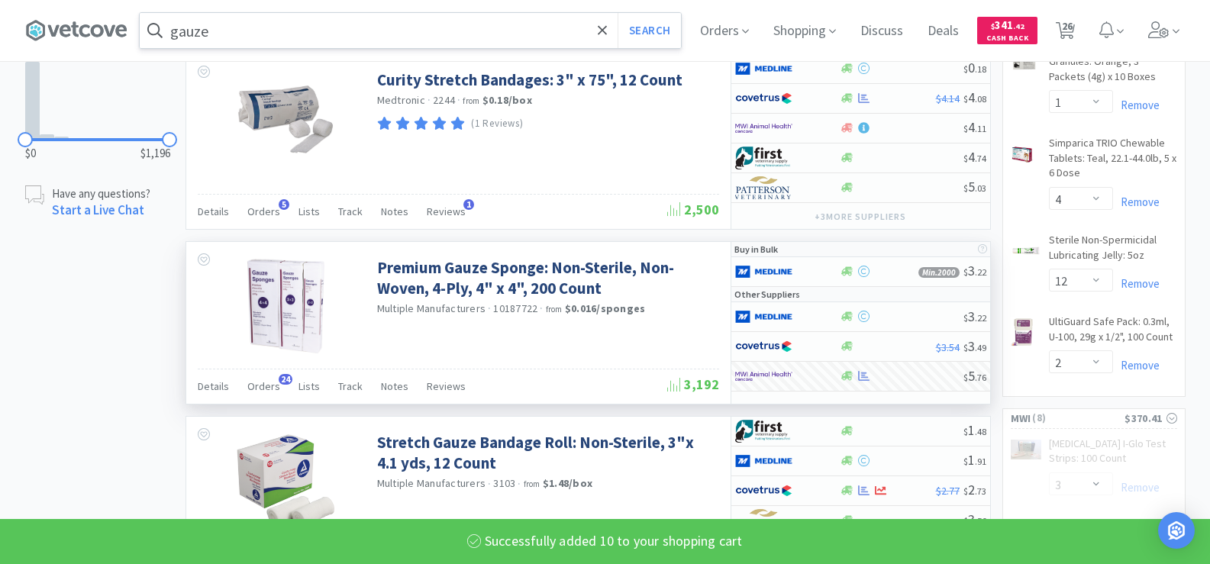
click at [288, 27] on input "gauze" at bounding box center [410, 30] width 541 height 35
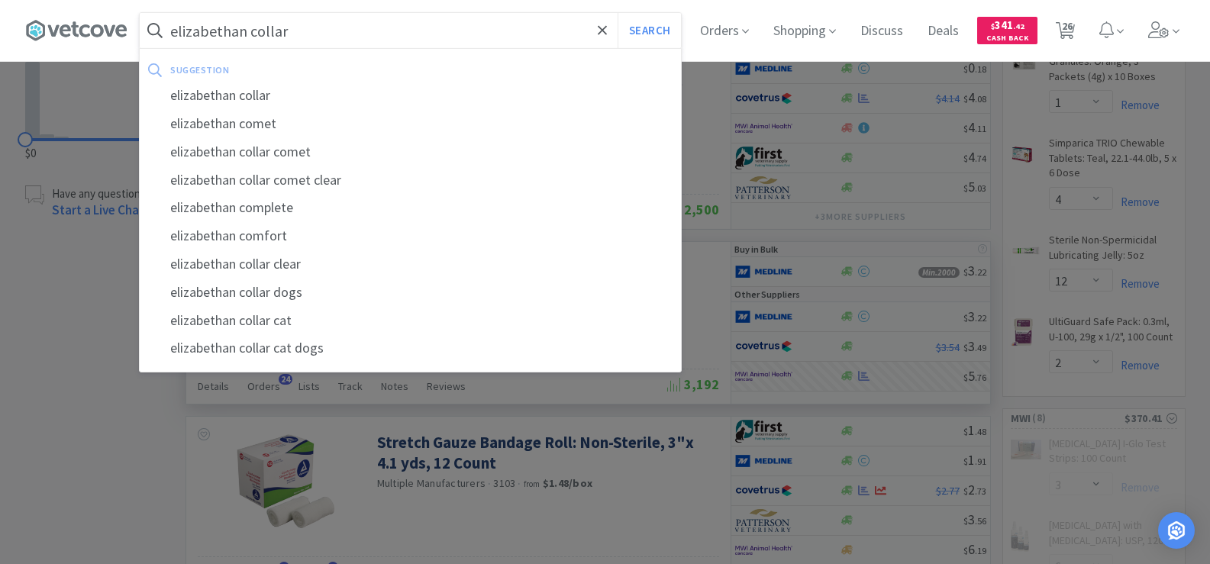
type input "elizabethan collar"
click at [618, 13] on button "Search" at bounding box center [649, 30] width 63 height 35
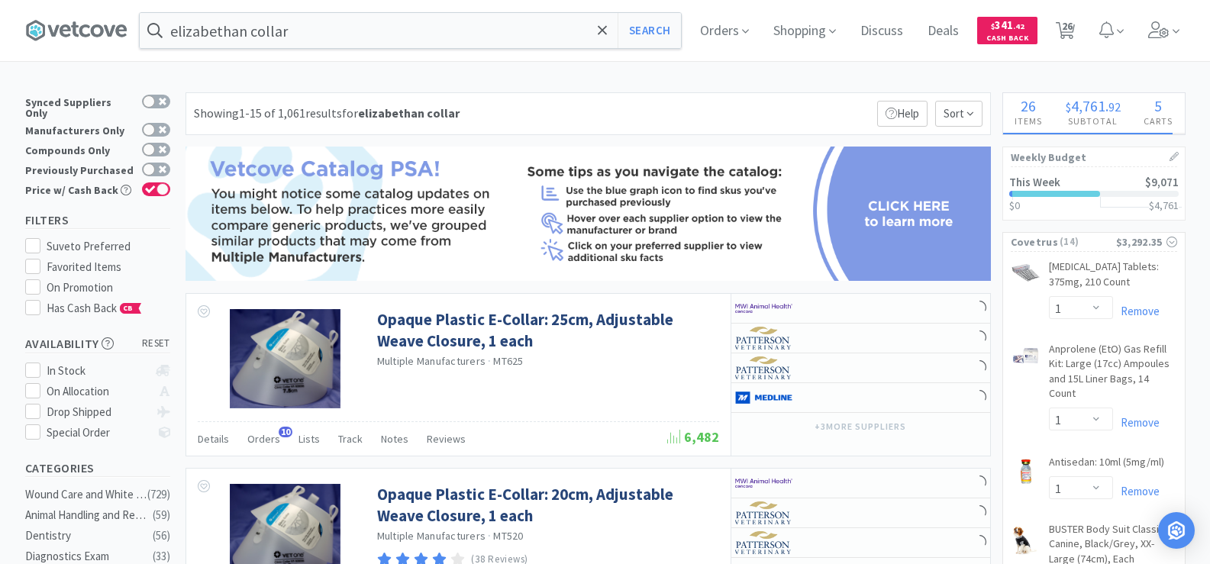
select select "10"
select select "1"
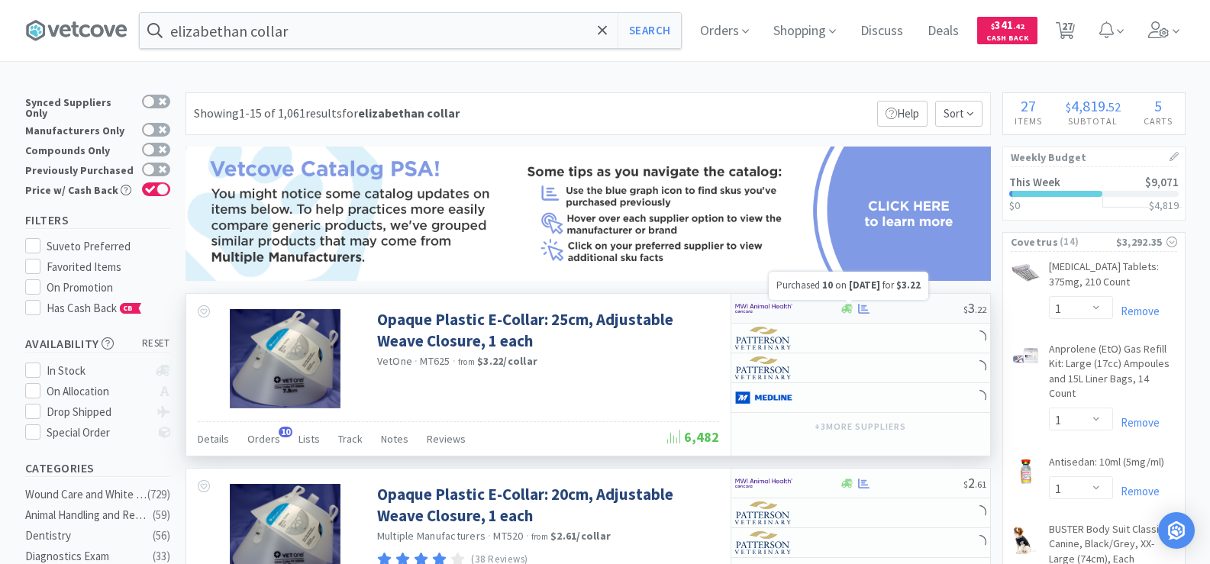
click at [860, 311] on icon at bounding box center [863, 308] width 11 height 11
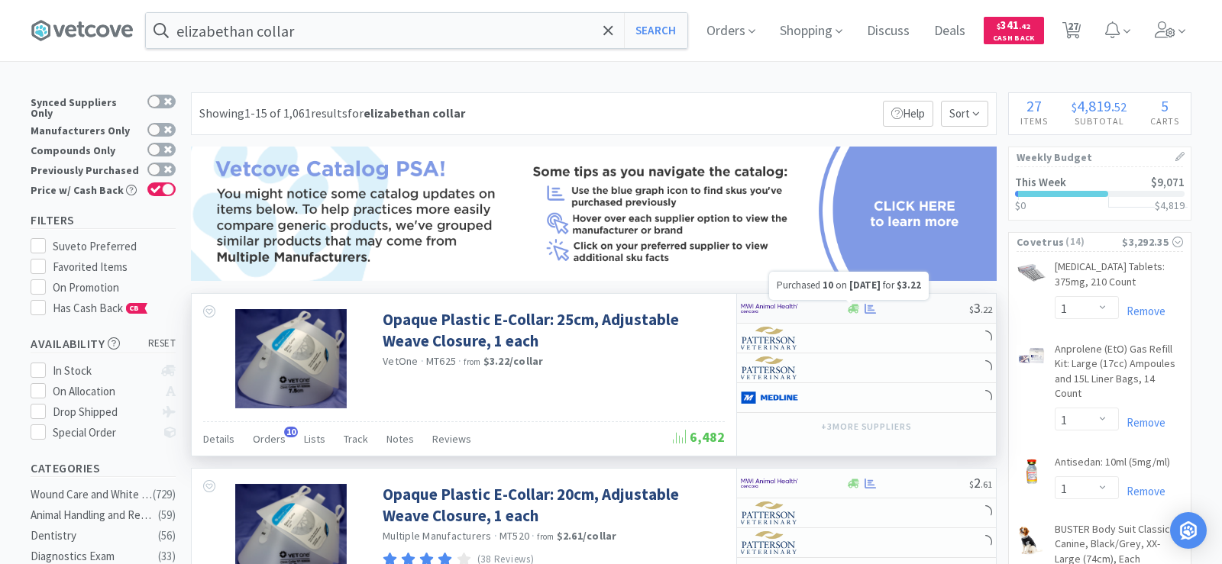
select select "10"
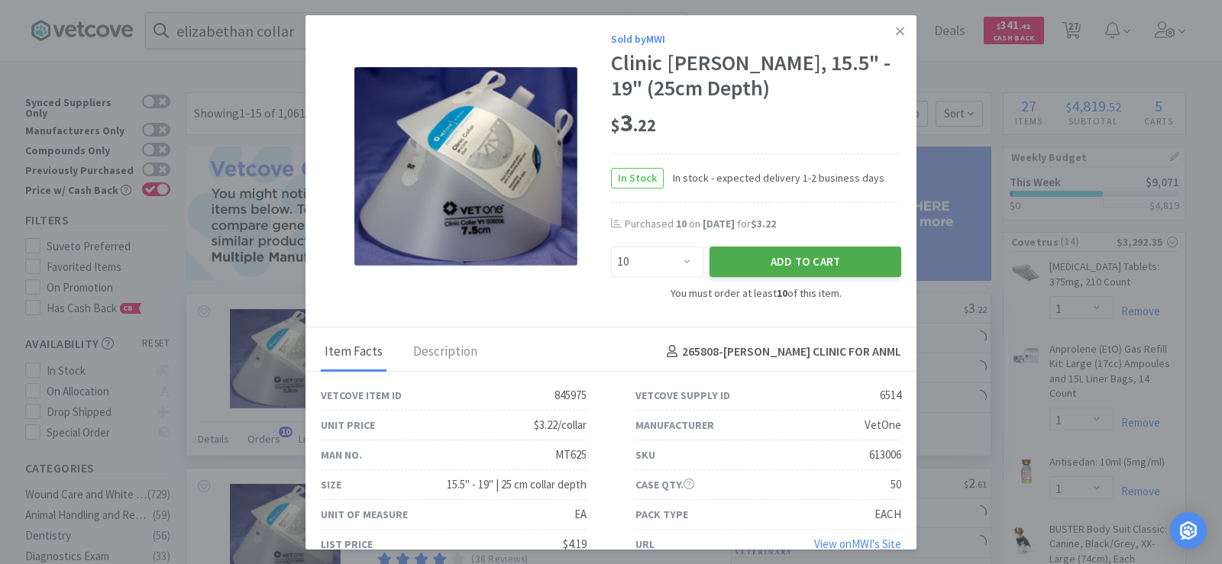
click at [748, 262] on button "Add to Cart" at bounding box center [805, 262] width 192 height 31
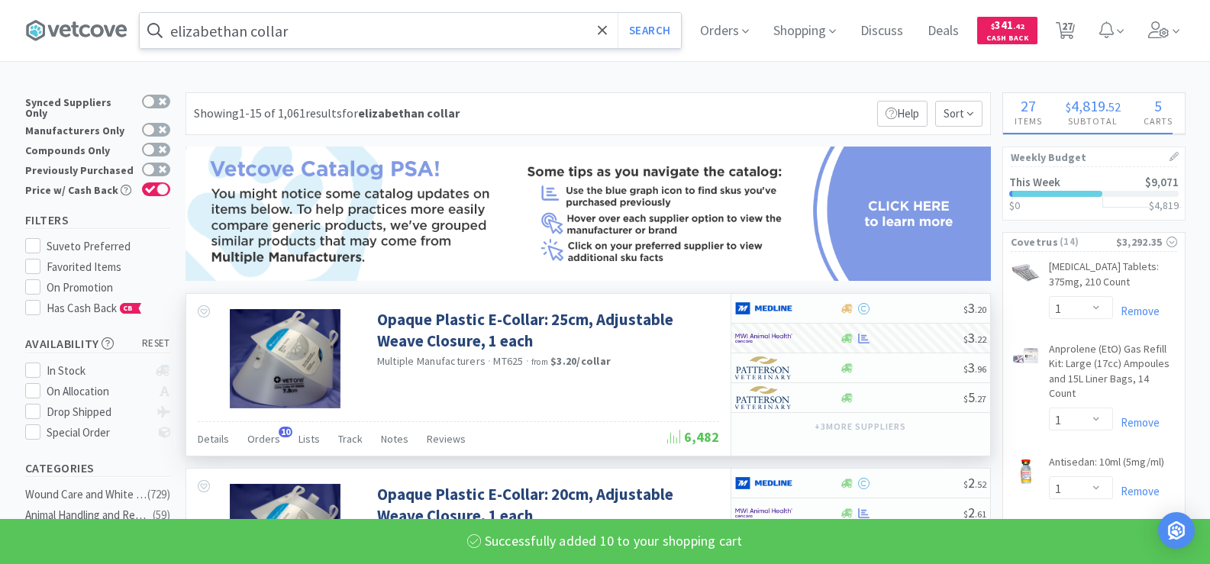
click at [334, 32] on input "elizabethan collar" at bounding box center [410, 30] width 541 height 35
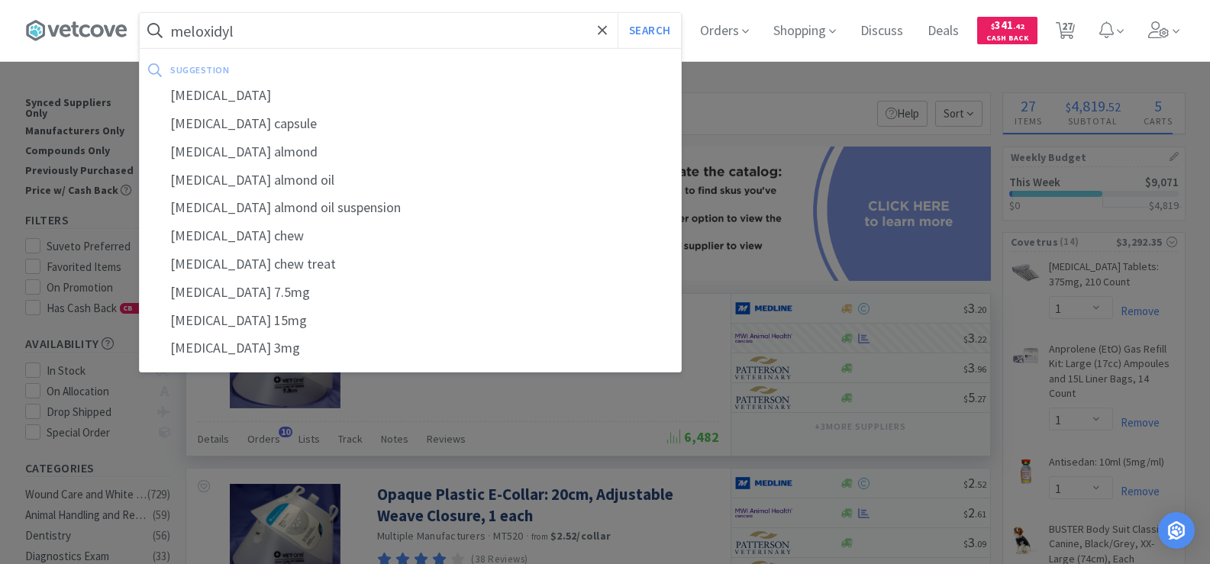
type input "meloxidyl"
click at [618, 13] on button "Search" at bounding box center [649, 30] width 63 height 35
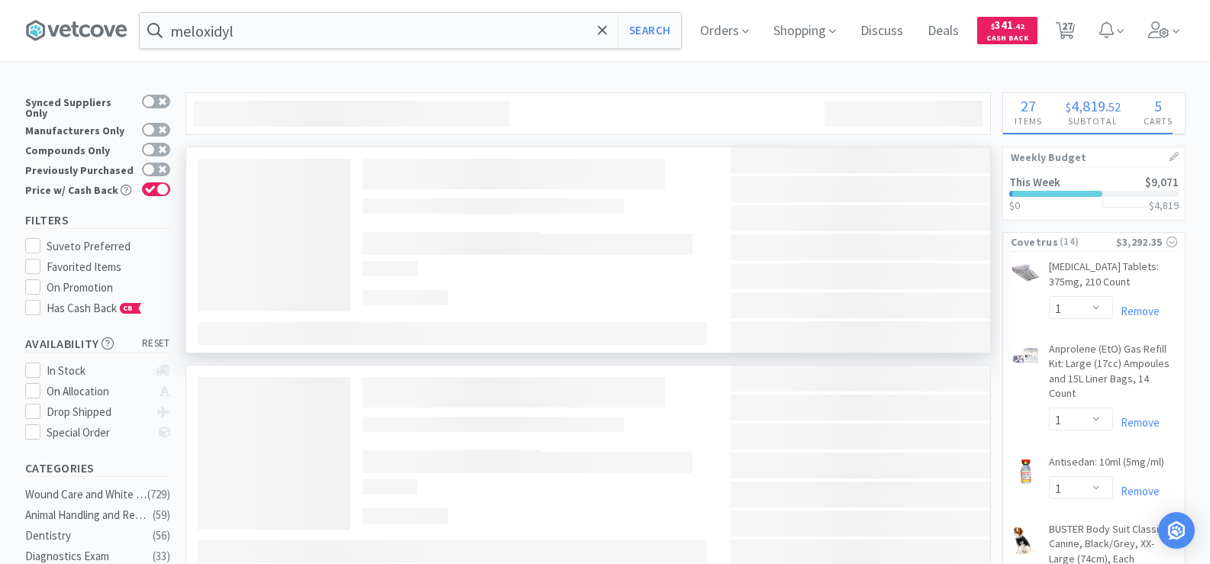
select select "10"
select select "1"
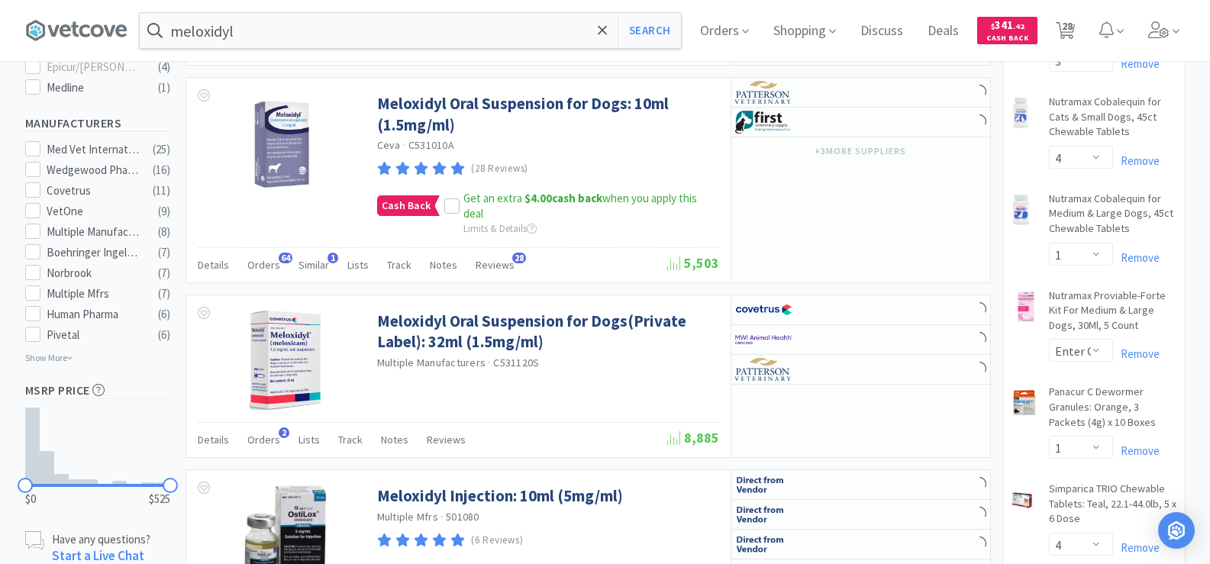
scroll to position [993, 0]
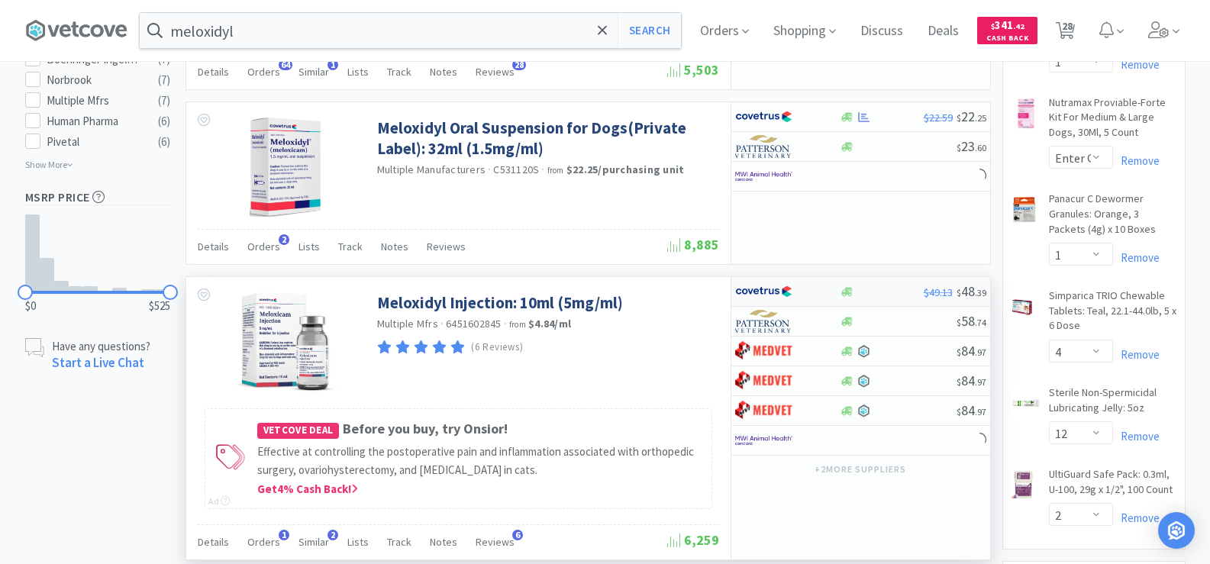
click at [820, 303] on div at bounding box center [787, 292] width 105 height 26
select select "1"
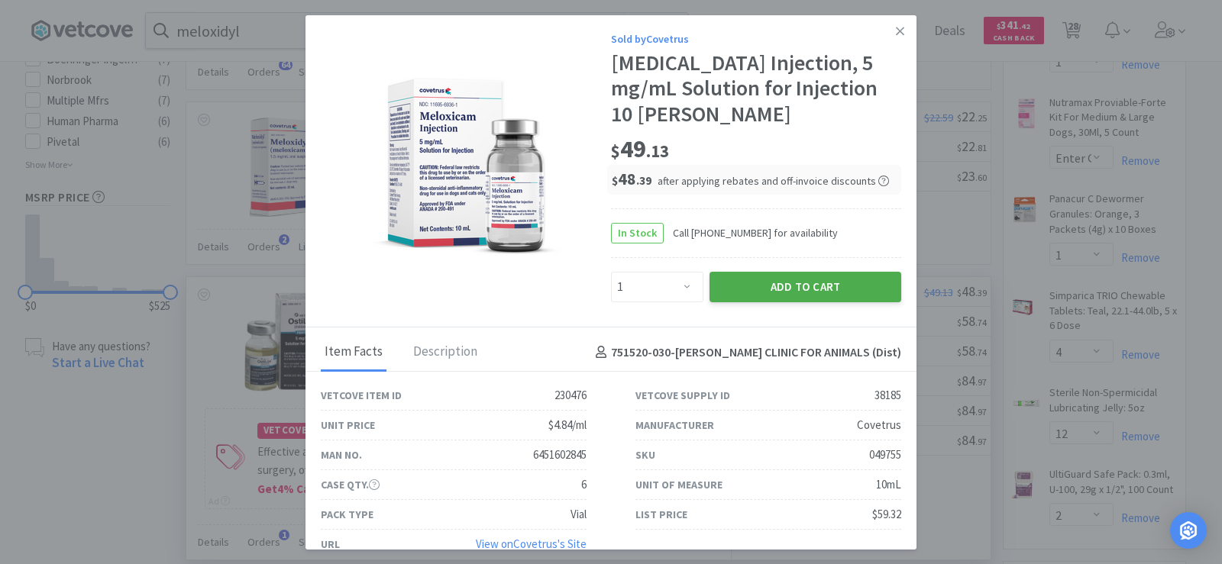
click at [816, 288] on button "Add to Cart" at bounding box center [805, 287] width 192 height 31
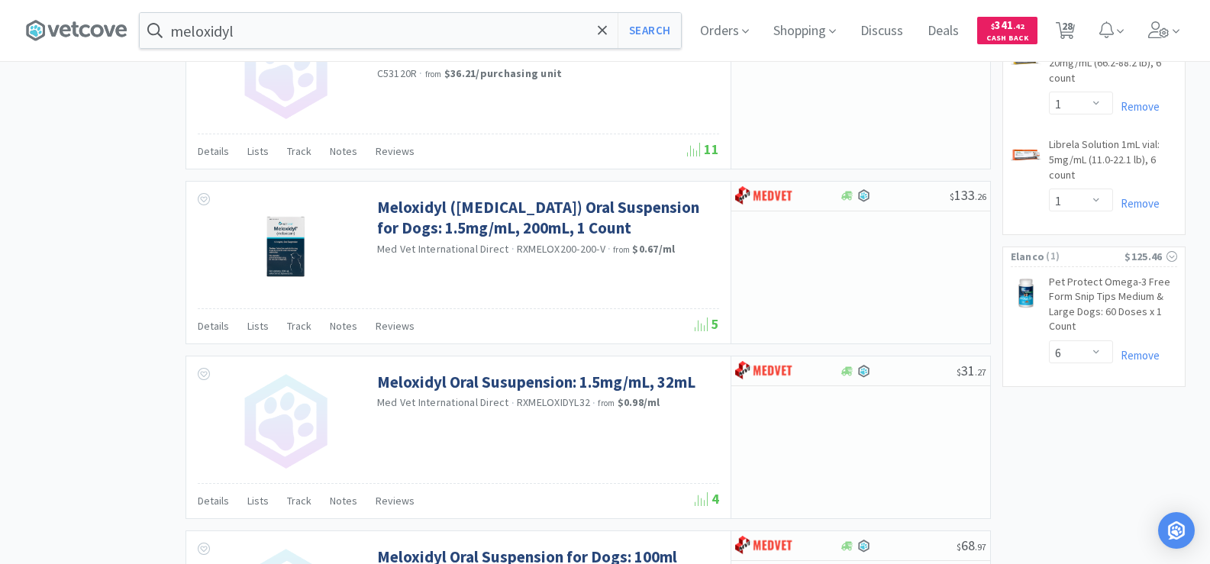
scroll to position [2825, 0]
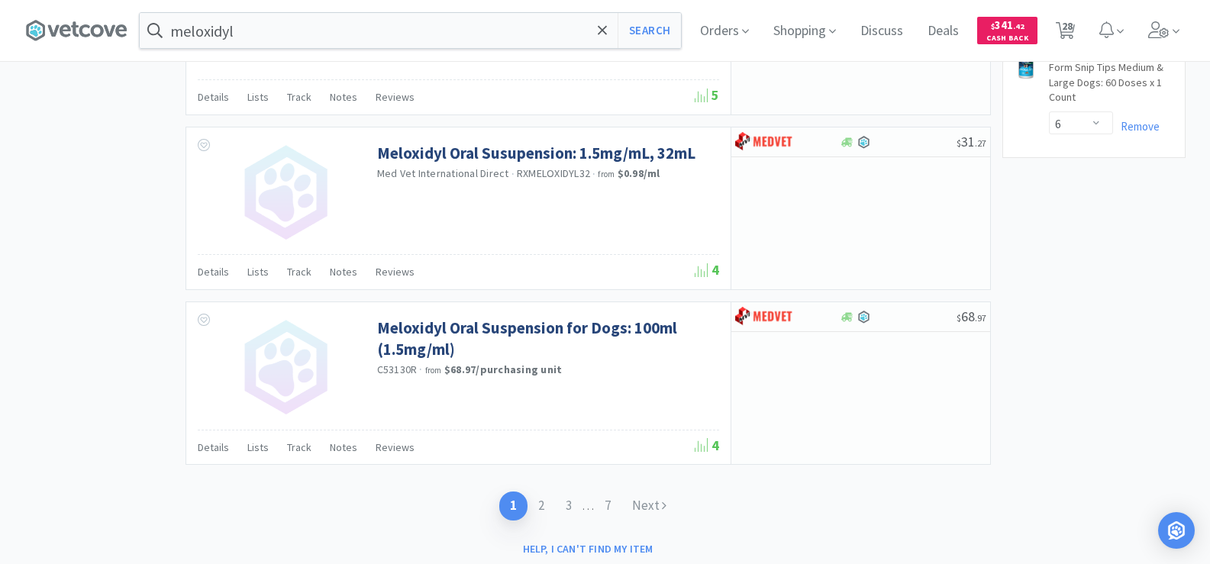
select select "1"
select select "4"
select select "2"
select select "12"
select select "1"
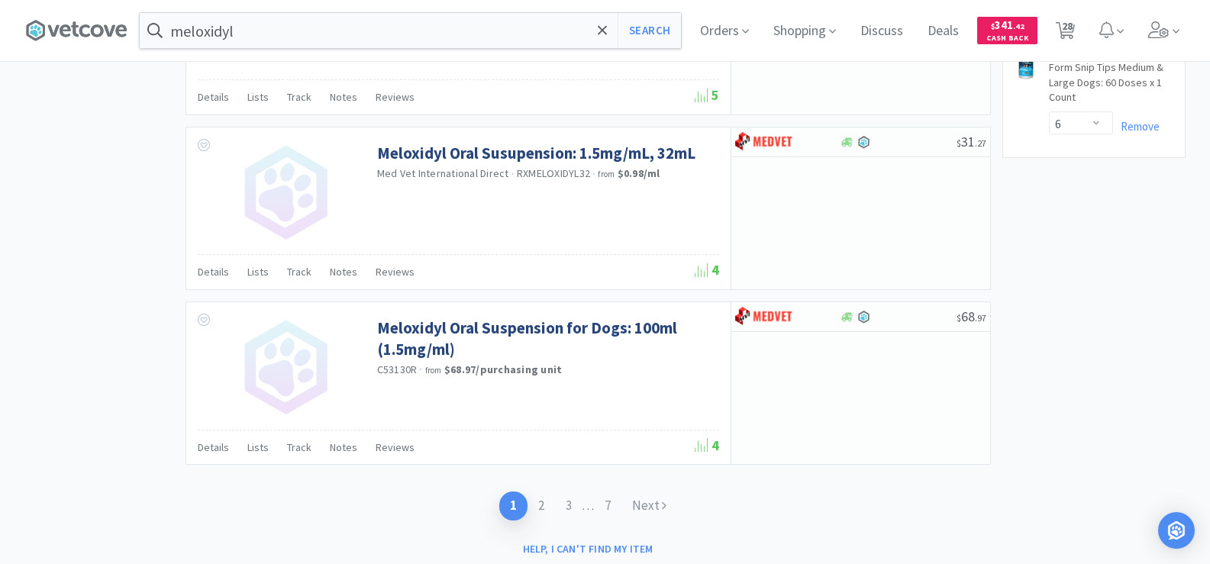
select select "2"
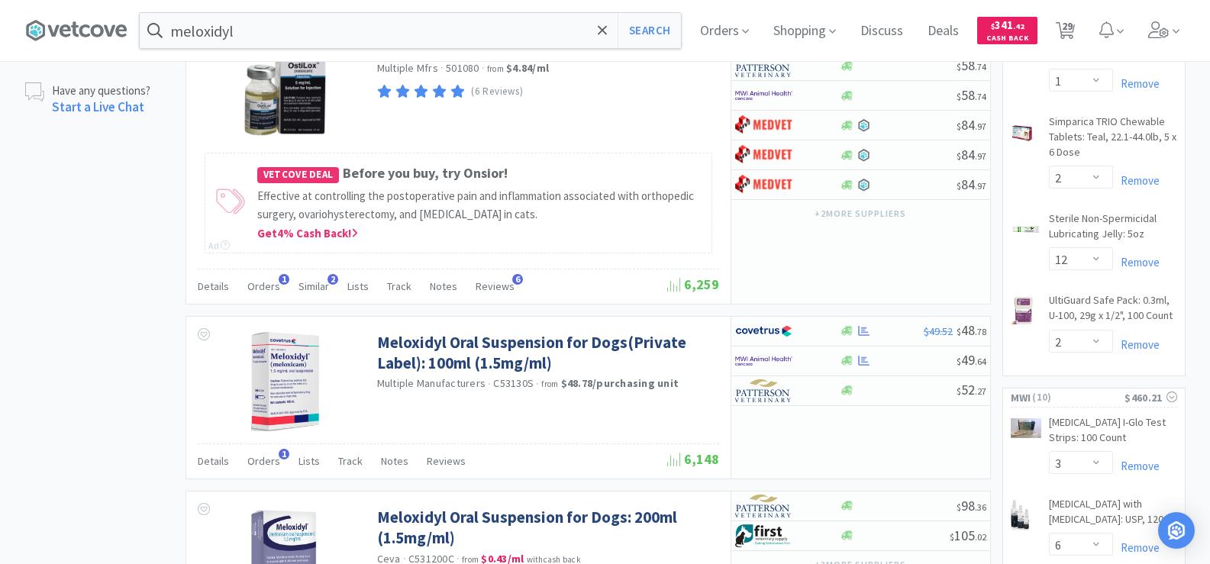
scroll to position [1069, 0]
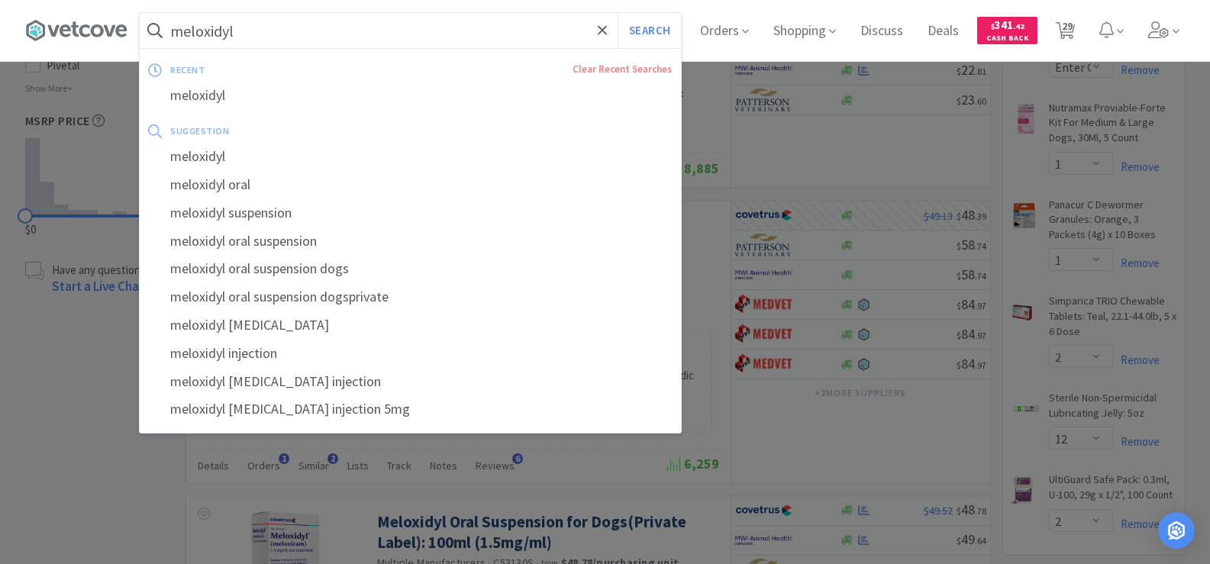
click at [281, 41] on input "meloxidyl" at bounding box center [410, 30] width 541 height 35
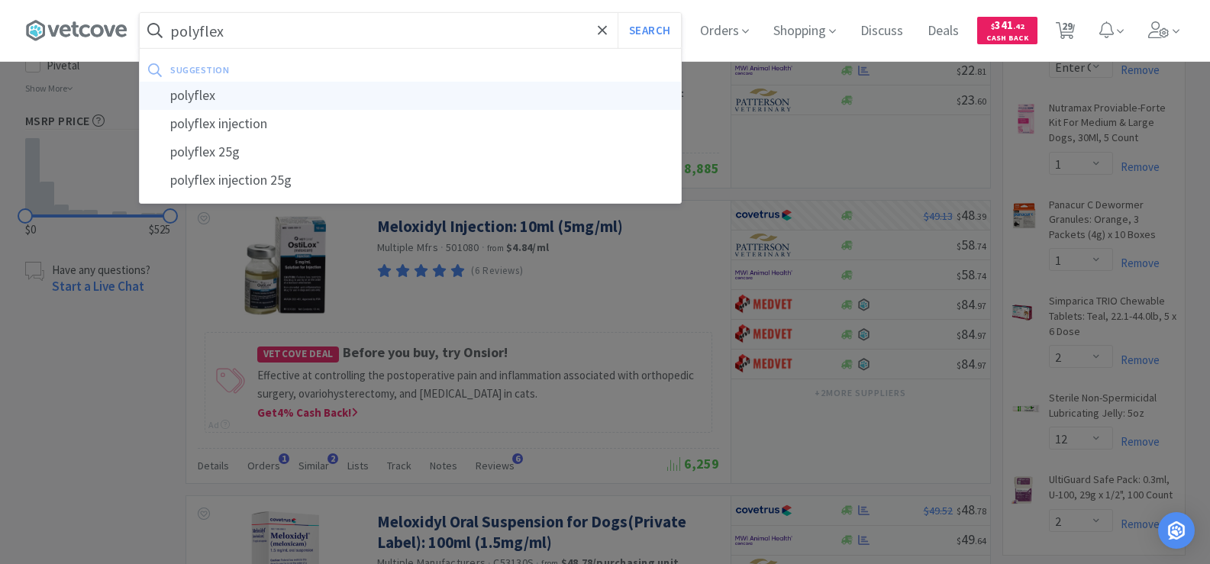
type input "polyflex"
click at [223, 108] on div "polyflex" at bounding box center [410, 96] width 541 height 28
